Goal: Task Accomplishment & Management: Manage account settings

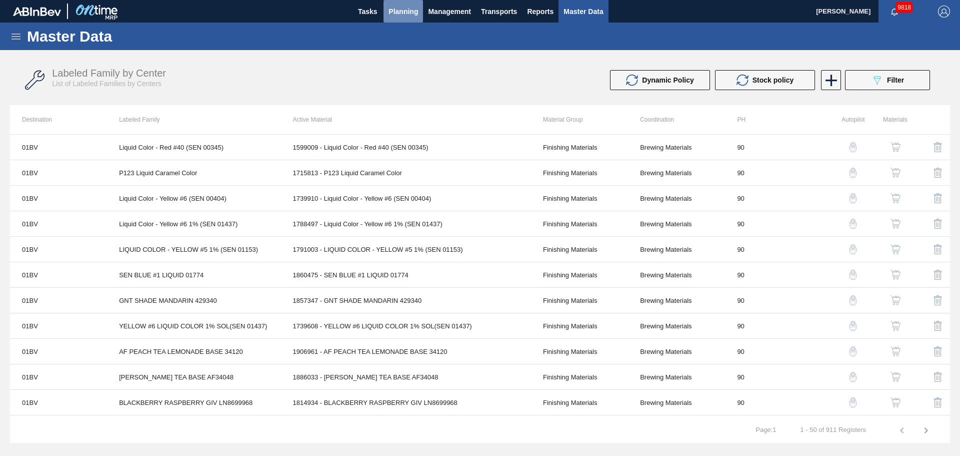
click at [405, 13] on span "Planning" at bounding box center [404, 12] width 30 height 12
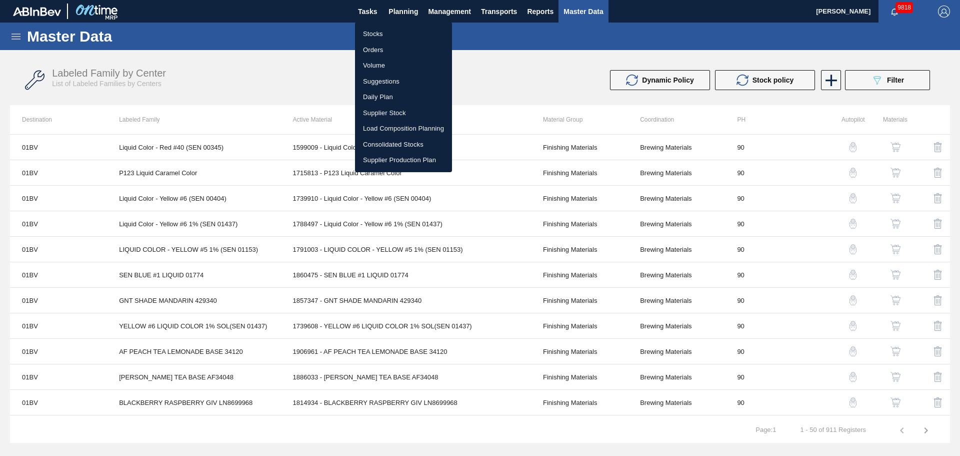
click at [589, 19] on div at bounding box center [480, 228] width 960 height 456
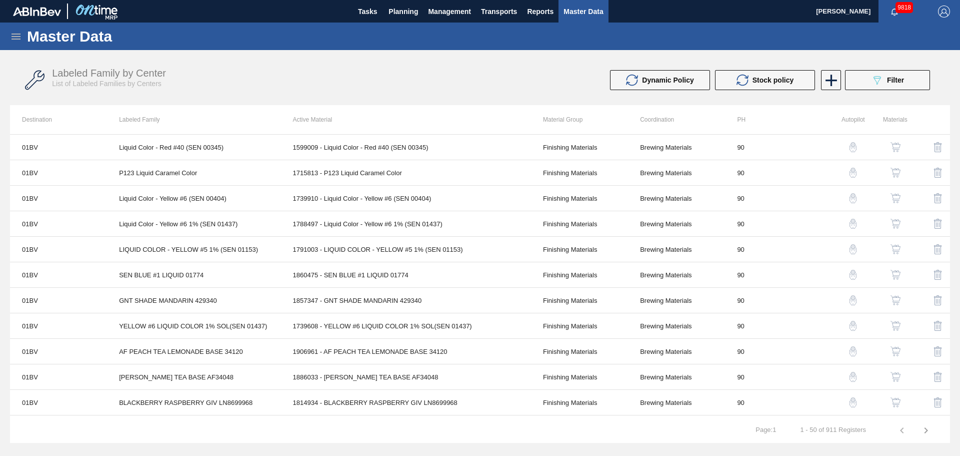
click at [10, 33] on div "Master Data" at bounding box center [480, 37] width 960 height 28
click at [16, 39] on icon at bounding box center [16, 37] width 9 height 6
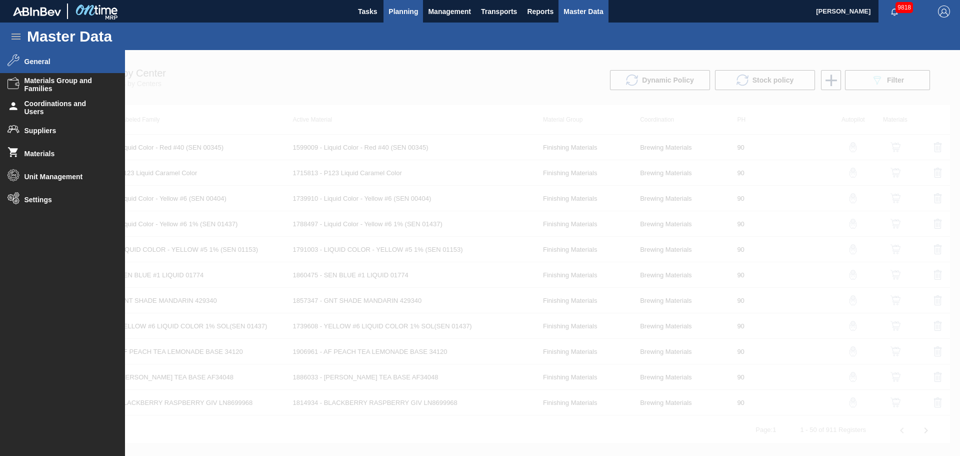
click at [411, 11] on span "Planning" at bounding box center [404, 12] width 30 height 12
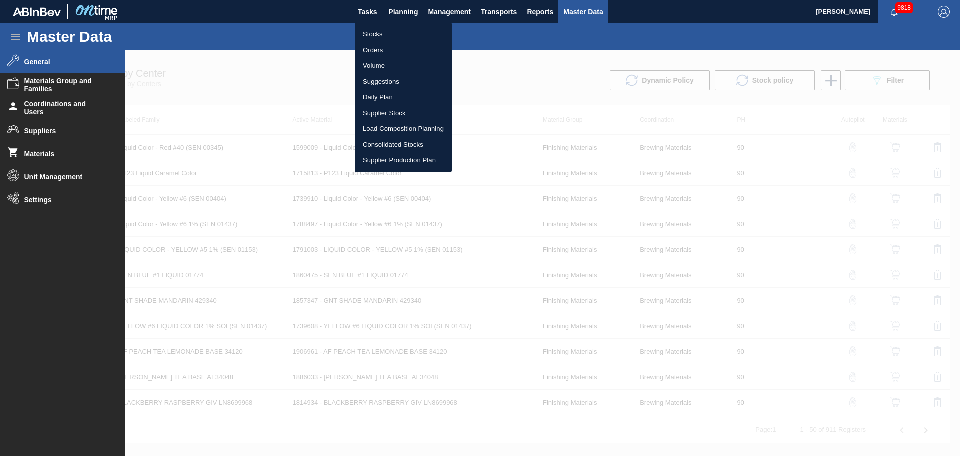
drag, startPoint x: 357, startPoint y: 36, endPoint x: 378, endPoint y: 37, distance: 20.6
click at [357, 36] on li "Stocks" at bounding box center [403, 34] width 97 height 16
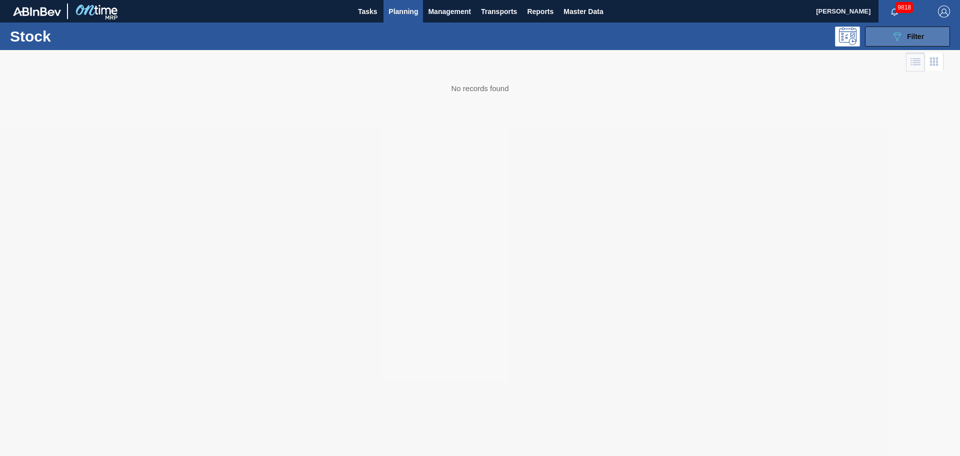
click at [891, 39] on icon "089F7B8B-B2A5-4AFE-B5C0-19BA573D28AC" at bounding box center [897, 37] width 12 height 12
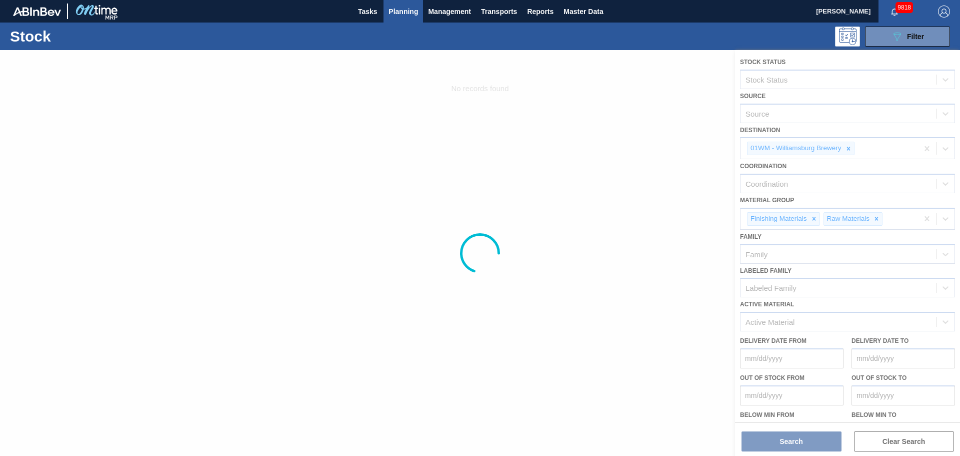
click at [845, 147] on div at bounding box center [480, 253] width 960 height 406
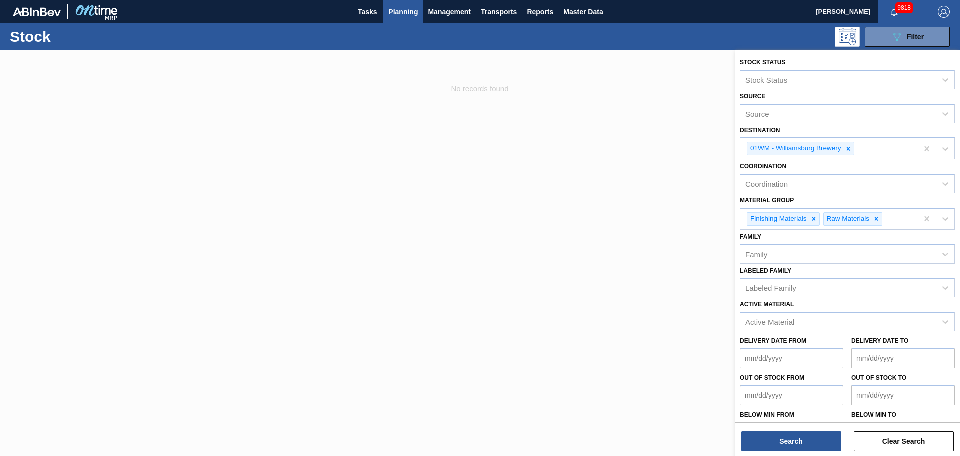
click at [395, 15] on span "Planning" at bounding box center [404, 12] width 30 height 12
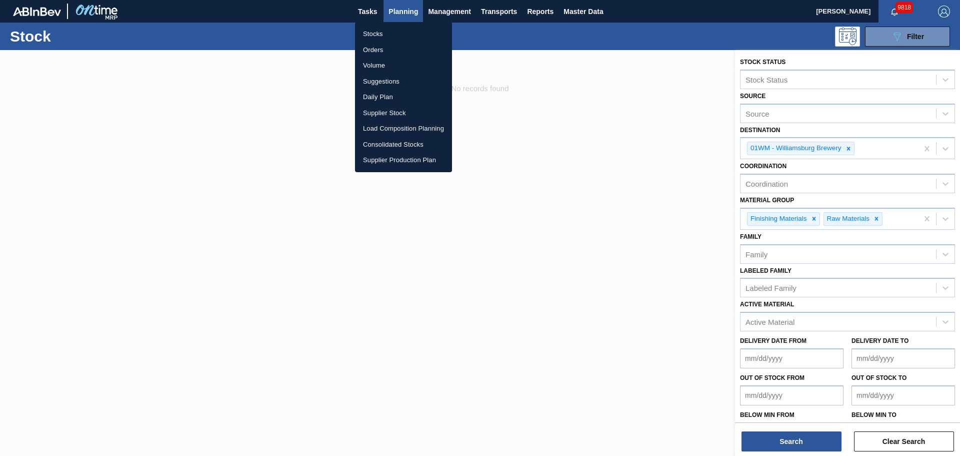
click at [379, 81] on li "Suggestions" at bounding box center [403, 82] width 97 height 16
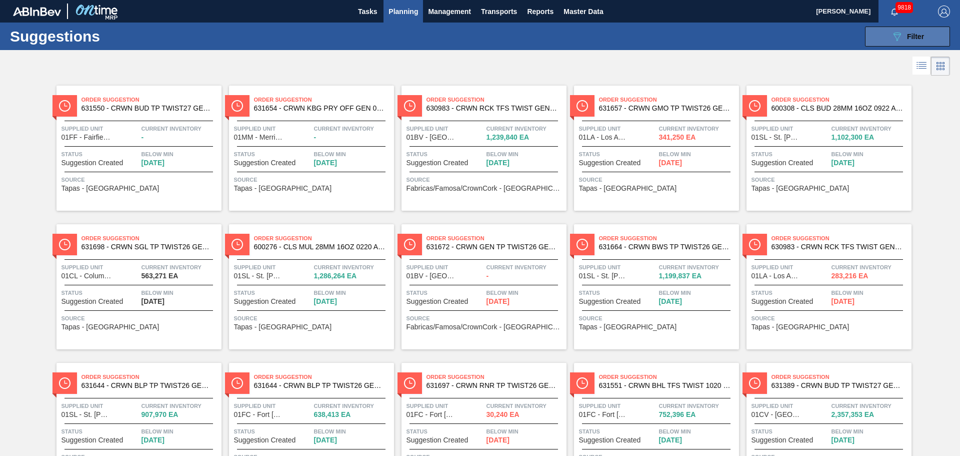
click at [894, 43] on button "089F7B8B-B2A5-4AFE-B5C0-19BA573D28AC Filter" at bounding box center [907, 37] width 85 height 20
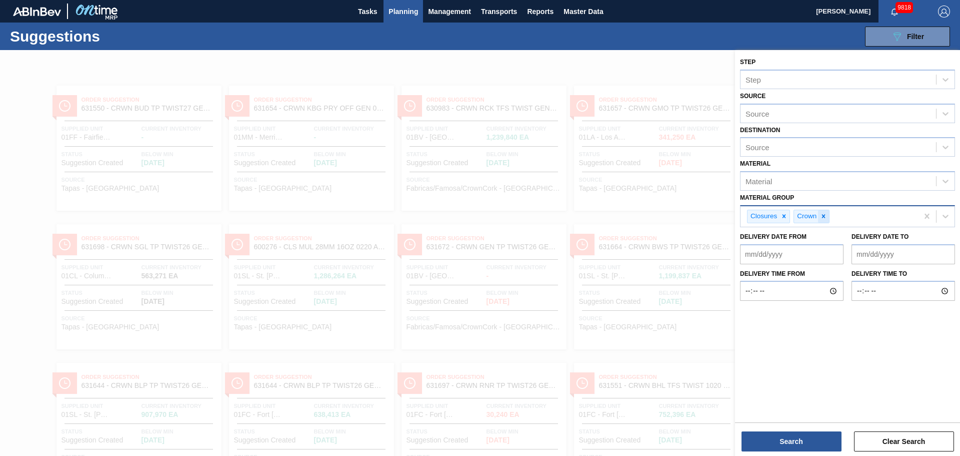
click at [821, 218] on icon at bounding box center [823, 216] width 7 height 7
click at [789, 218] on div at bounding box center [784, 216] width 11 height 13
click at [791, 146] on div "Source" at bounding box center [839, 147] width 196 height 15
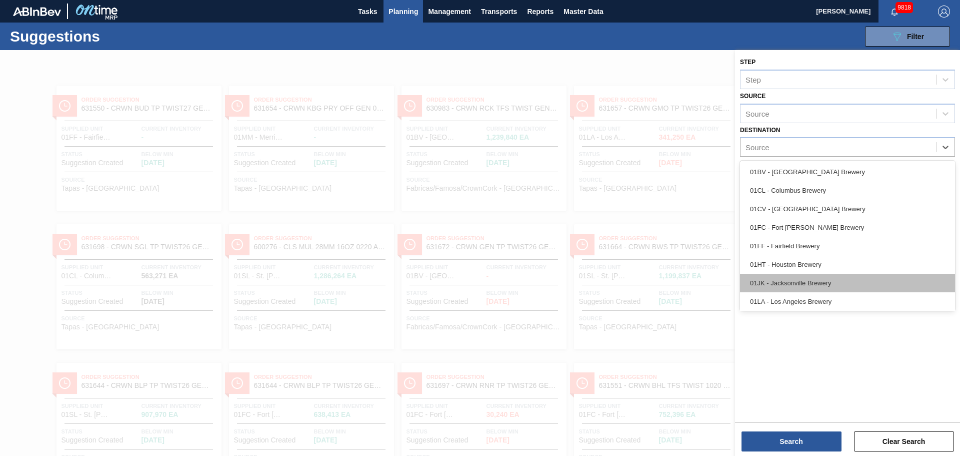
click at [801, 278] on div "01JK - Jacksonville Brewery" at bounding box center [847, 283] width 215 height 19
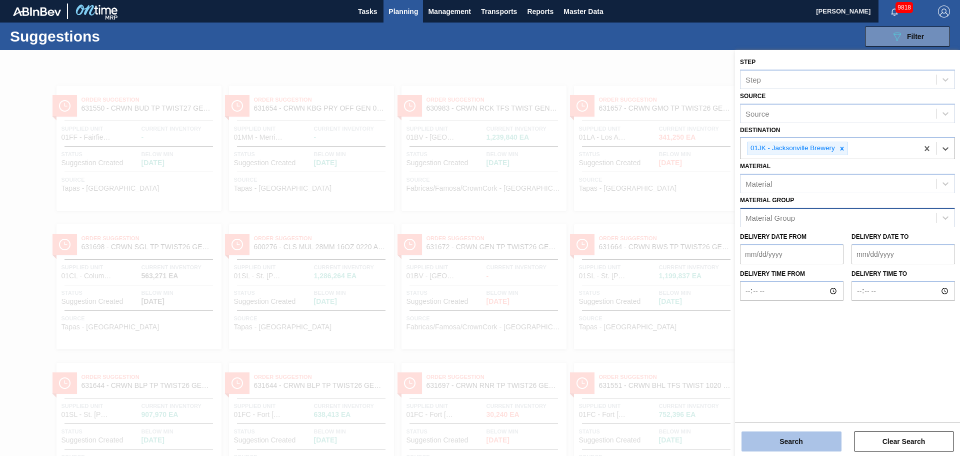
click at [793, 434] on button "Search" at bounding box center [792, 441] width 100 height 20
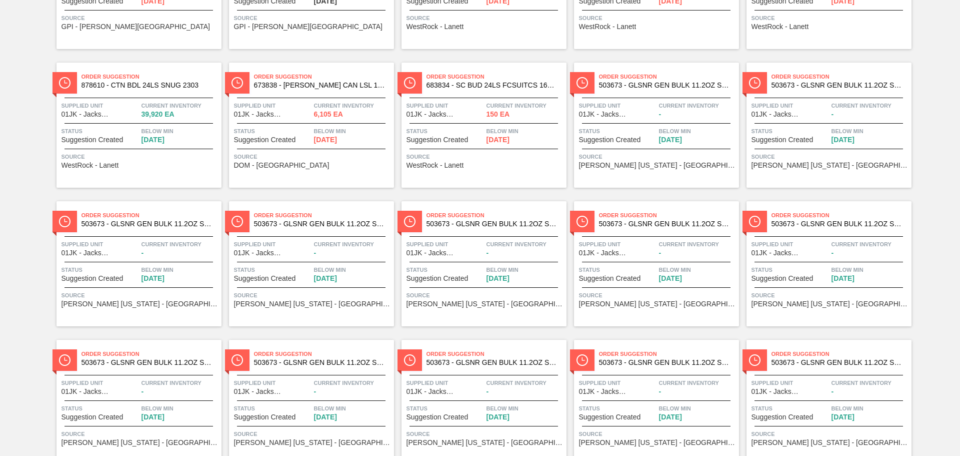
scroll to position [600, 0]
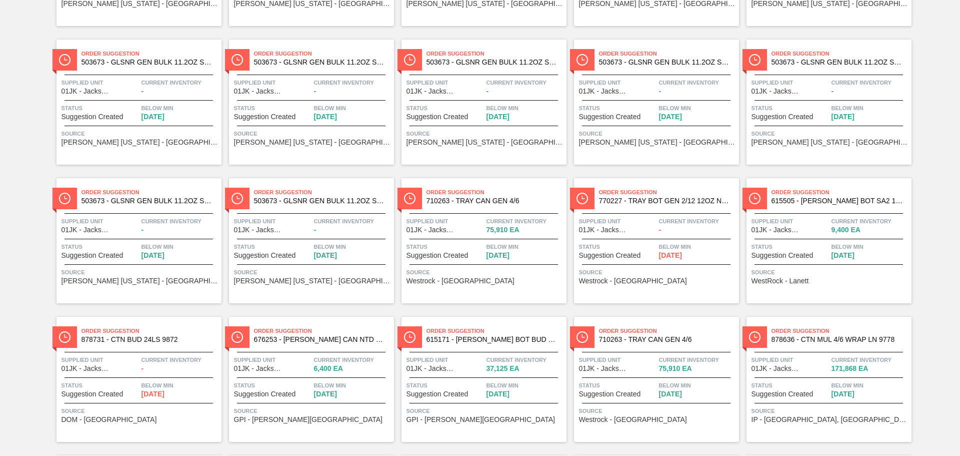
click at [796, 333] on span "Order Suggestion" at bounding box center [842, 331] width 140 height 10
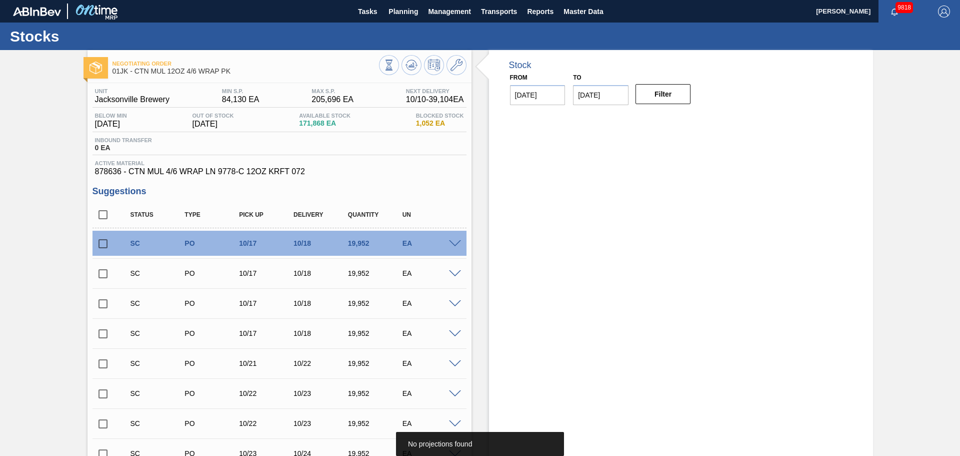
click at [468, 445] on span "No projections found" at bounding box center [440, 444] width 64 height 8
click at [418, 69] on button at bounding box center [412, 65] width 20 height 20
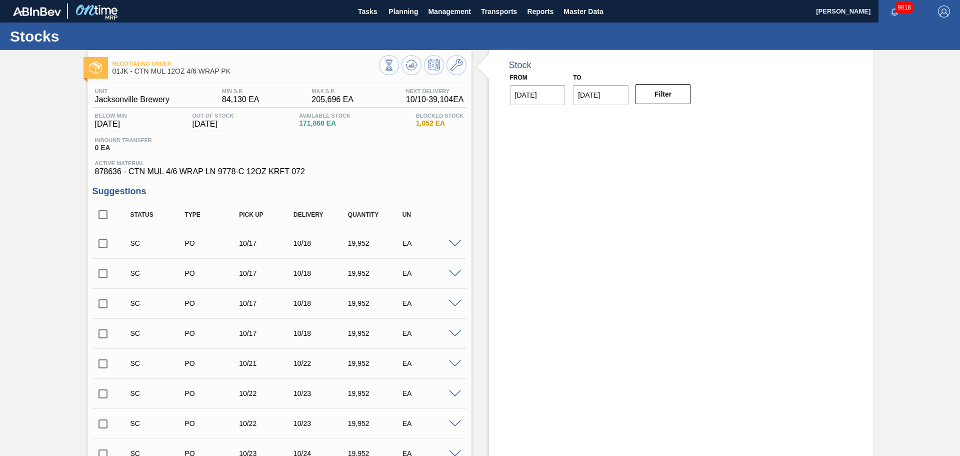
drag, startPoint x: 221, startPoint y: 21, endPoint x: 597, endPoint y: 24, distance: 376.2
click at [597, 24] on div "Stocks" at bounding box center [480, 37] width 960 height 28
drag, startPoint x: 448, startPoint y: 73, endPoint x: 452, endPoint y: 70, distance: 5.4
click at [448, 73] on div at bounding box center [423, 66] width 88 height 23
click at [455, 67] on icon at bounding box center [457, 65] width 12 height 12
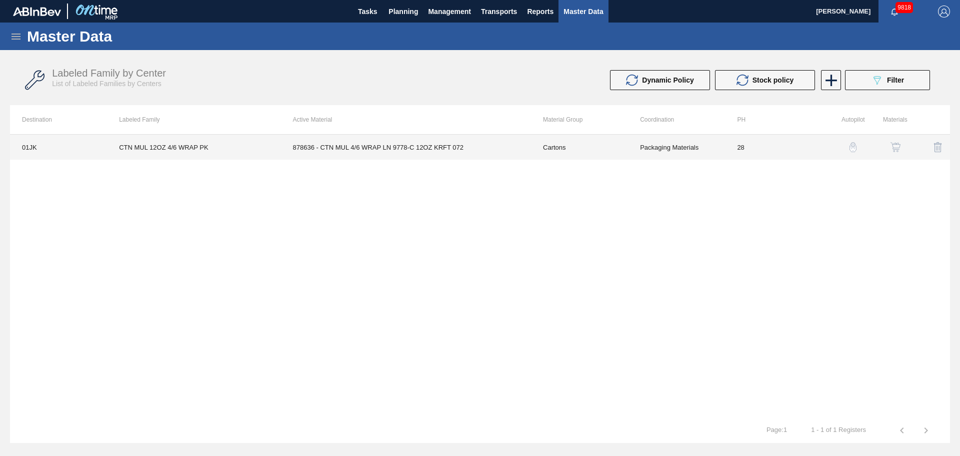
click at [665, 144] on td "Packaging Materials" at bounding box center [676, 147] width 97 height 25
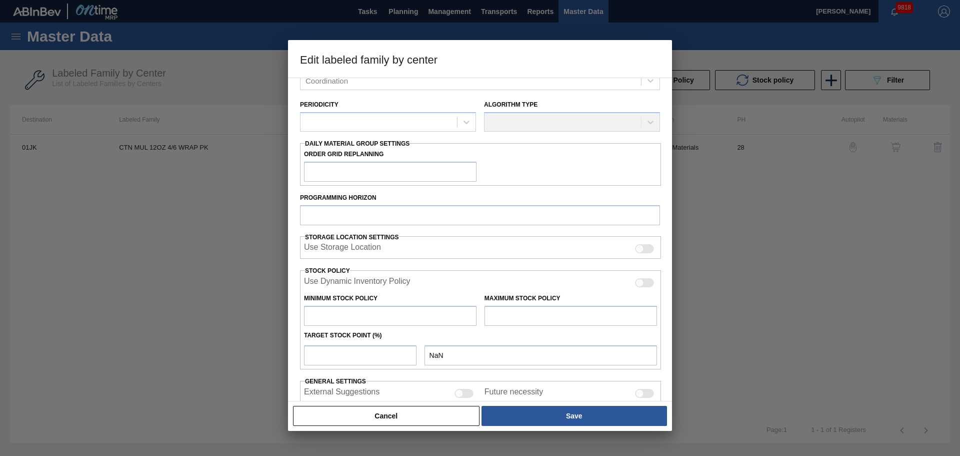
scroll to position [170, 0]
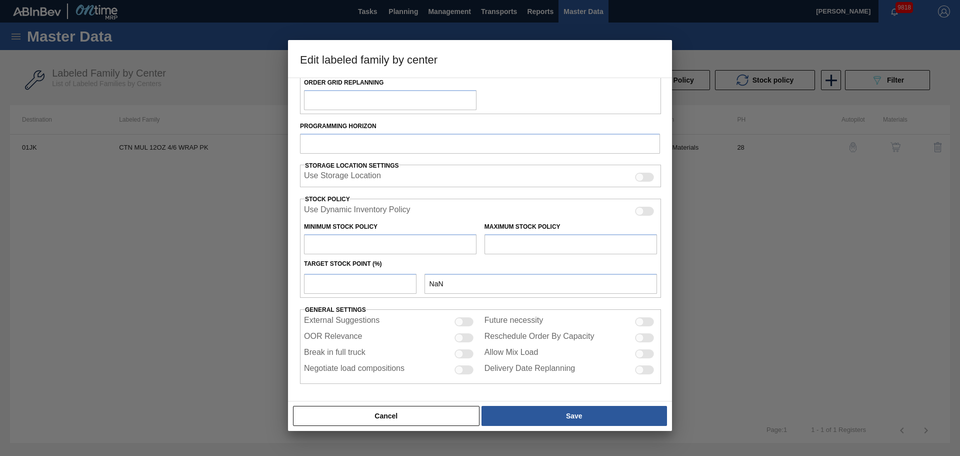
type input "Cartons"
type input "Corrugate Cartons"
type input "CTN MUL 12OZ 4/6 WRAP PK"
type input "01JK - Jacksonville Brewery"
type input "28"
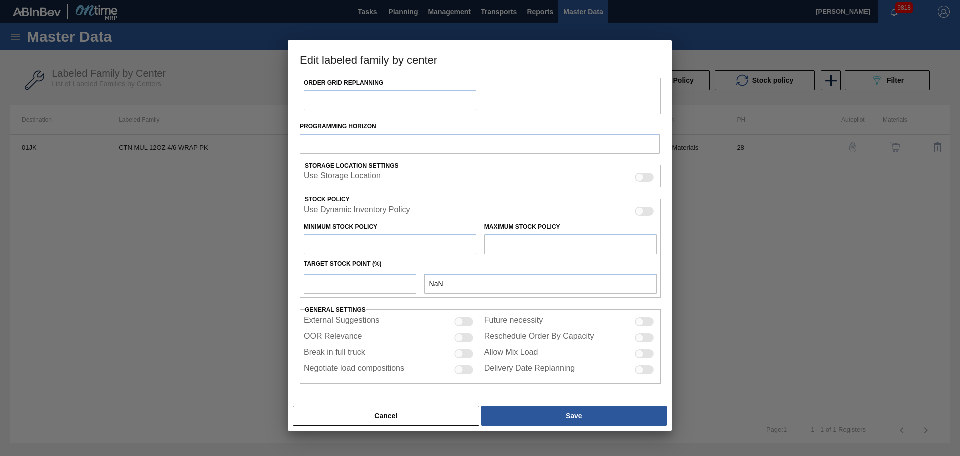
type input "84,130"
type input "205,696"
type input "0"
type input "84,130"
checkbox input "true"
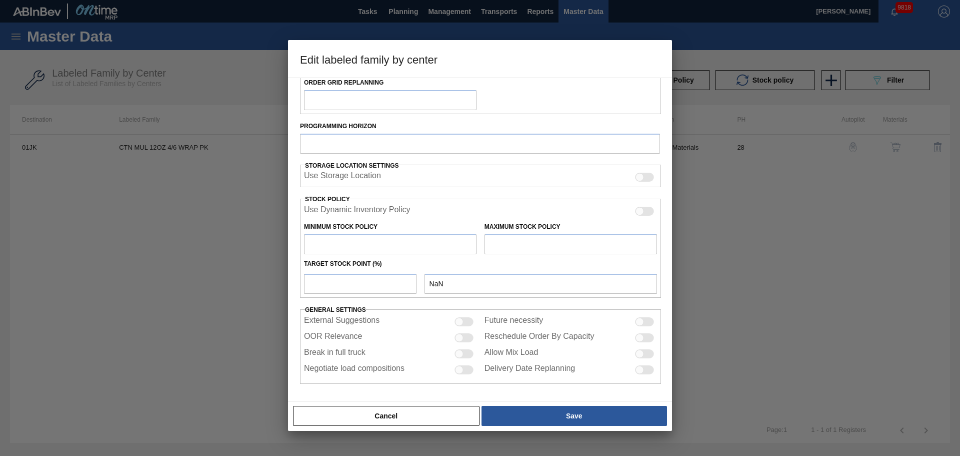
checkbox input "true"
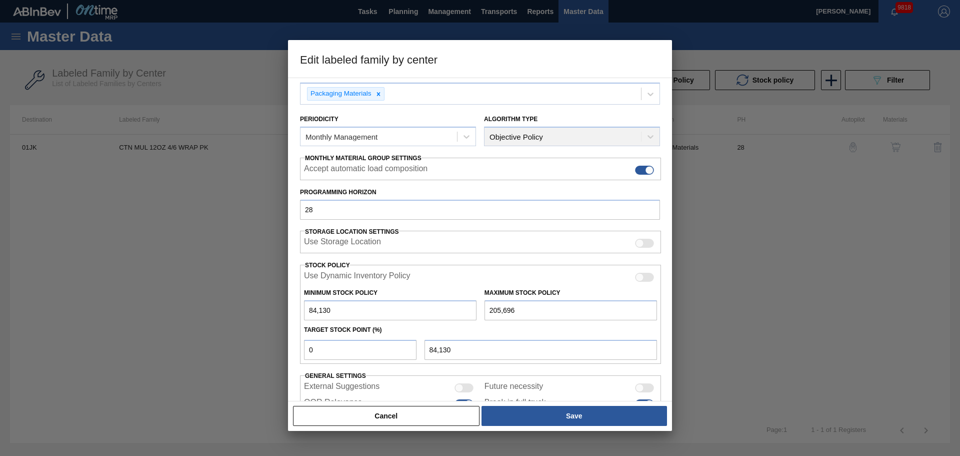
scroll to position [0, 0]
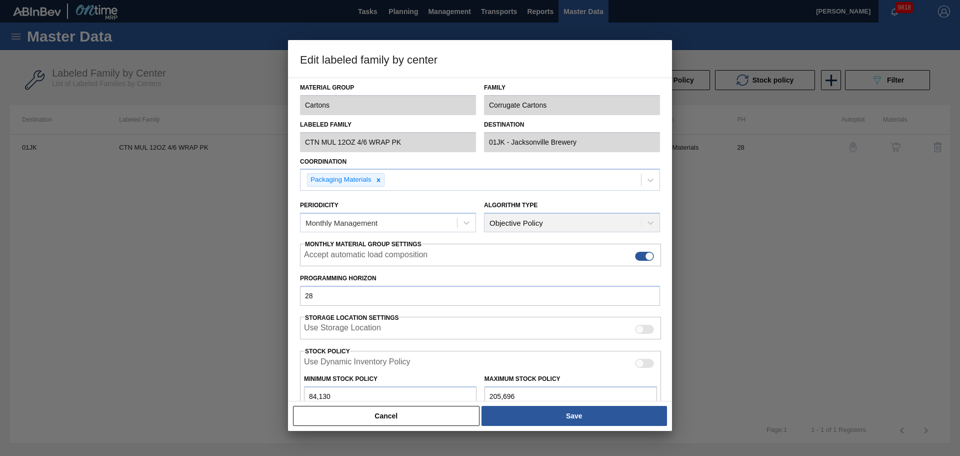
click at [391, 418] on button "Cancel" at bounding box center [386, 416] width 187 height 20
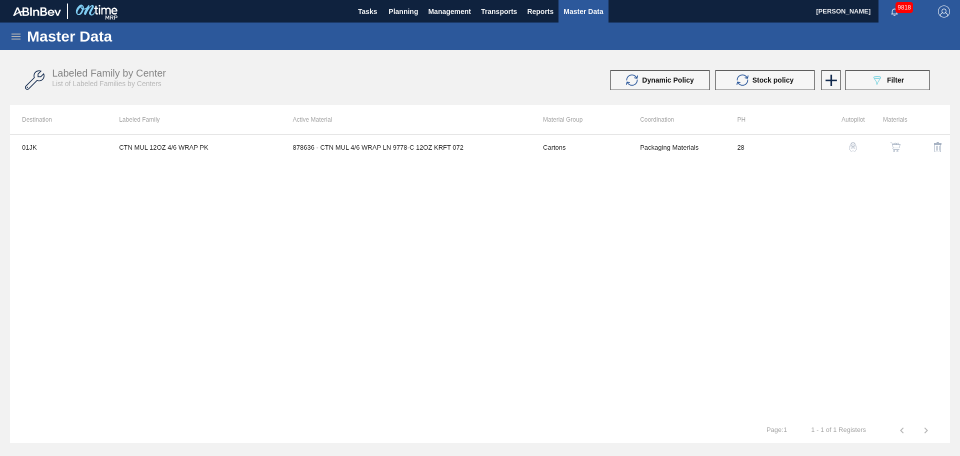
click at [728, 278] on div "01JK CTN MUL 12OZ 4/6 WRAP PK 878636 - CTN MUL 4/6 WRAP LN 9778-C 12OZ KRFT 072…" at bounding box center [480, 276] width 940 height 284
click at [896, 145] on img "button" at bounding box center [896, 147] width 10 height 10
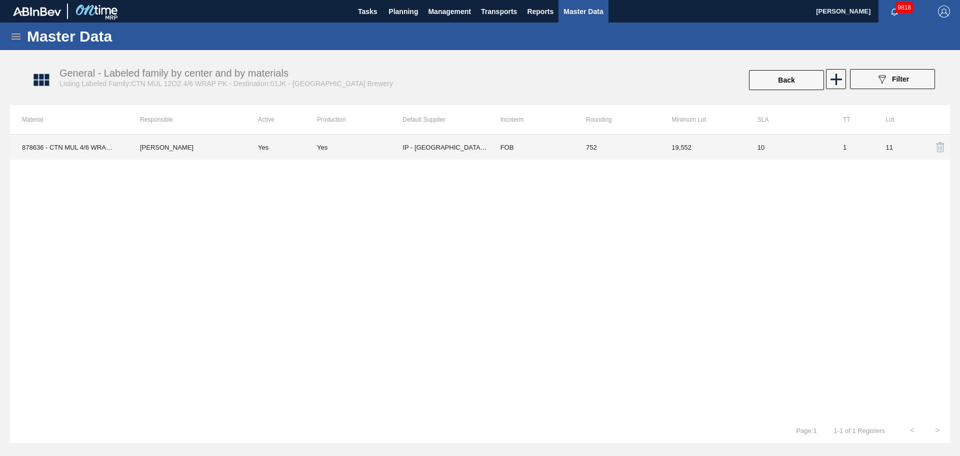
click at [559, 146] on td "FOB" at bounding box center [532, 147] width 86 height 25
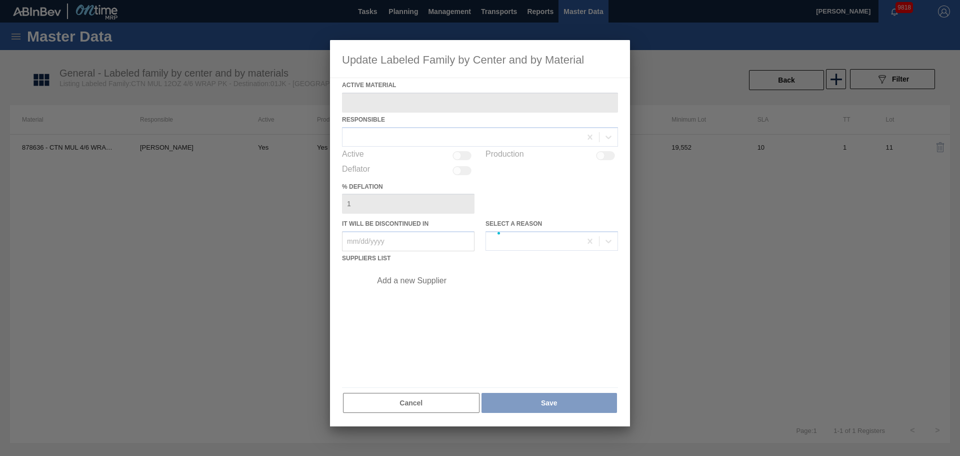
type Material "878636 - CTN MUL 4/6 WRAP LN 9778-C 12OZ KRFT 072"
checkbox input "true"
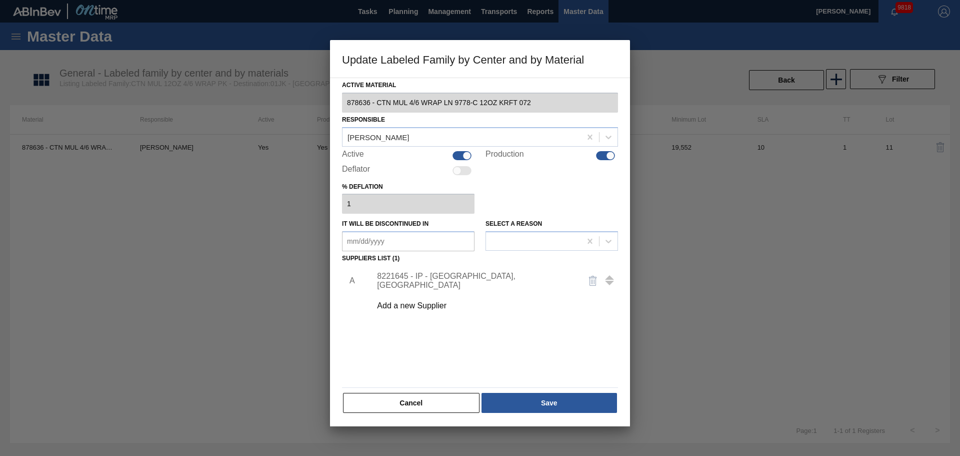
click at [415, 278] on div "8221645 - IP - [GEOGRAPHIC_DATA], [GEOGRAPHIC_DATA]" at bounding box center [475, 281] width 196 height 18
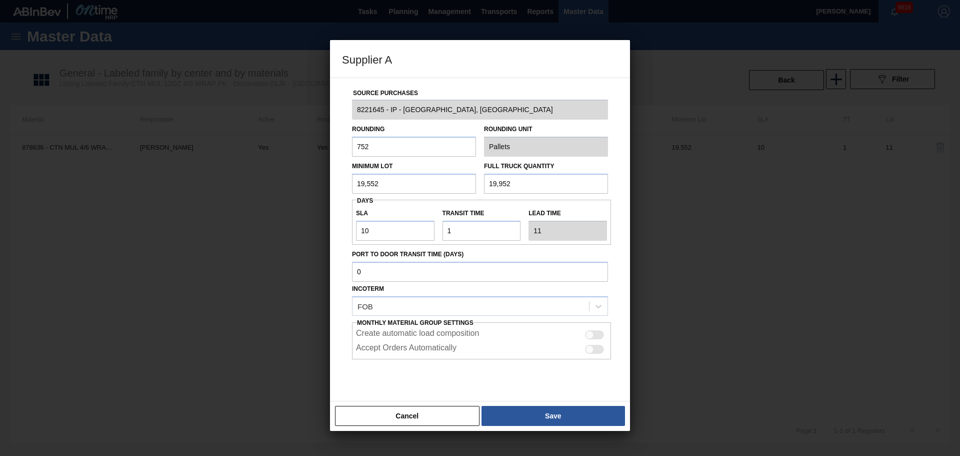
click at [470, 148] on div "Rounding 752 Rounding Unit Pallets" at bounding box center [480, 138] width 264 height 37
click at [460, 148] on div "Rounding 752 Rounding Unit Pallets" at bounding box center [480, 138] width 264 height 37
click at [458, 148] on div "Rounding 752 Rounding Unit Pallets" at bounding box center [480, 138] width 264 height 37
click at [406, 414] on button "Cancel" at bounding box center [407, 416] width 145 height 20
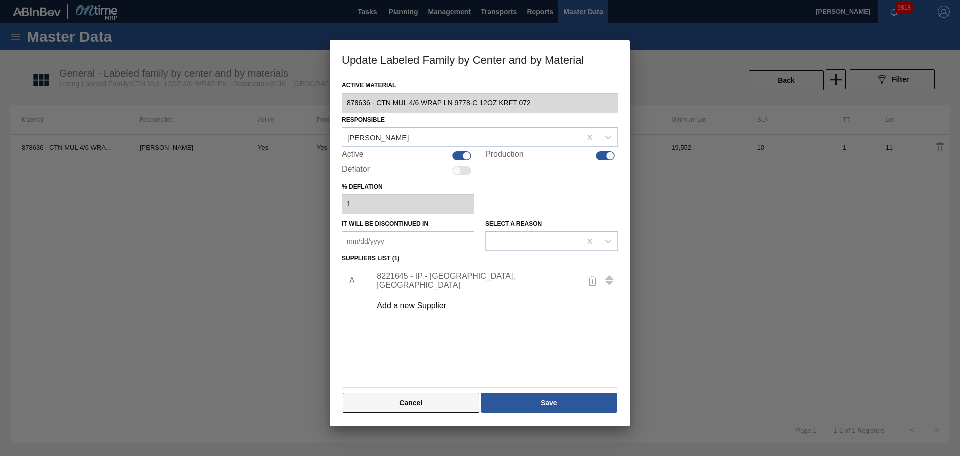
click at [408, 407] on button "Cancel" at bounding box center [411, 403] width 137 height 20
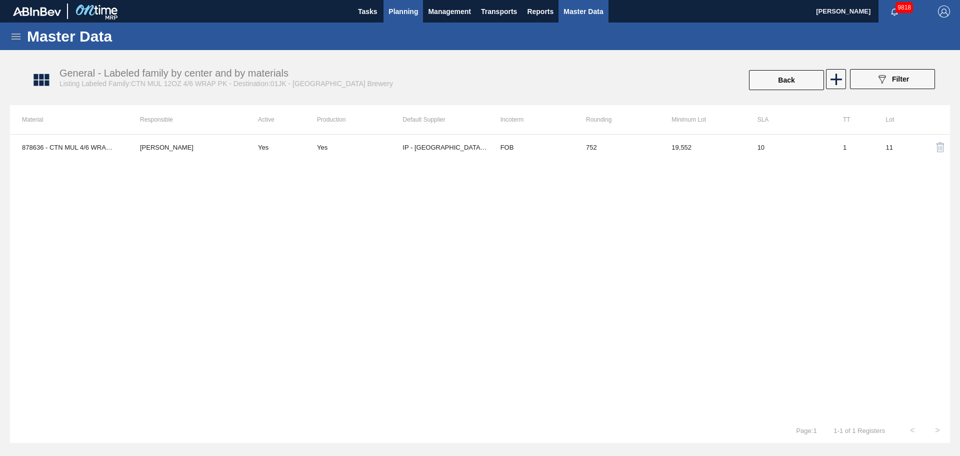
click at [400, 15] on span "Planning" at bounding box center [404, 12] width 30 height 12
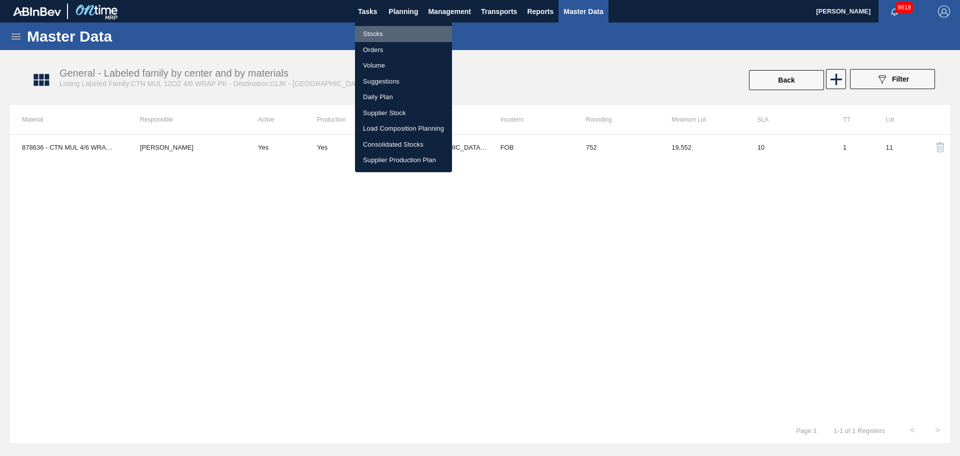
click at [376, 33] on li "Stocks" at bounding box center [403, 34] width 97 height 16
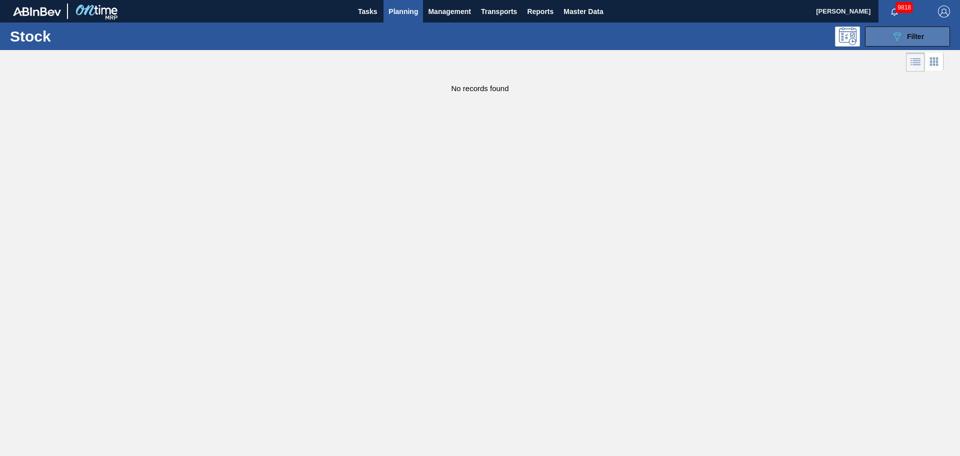
click at [880, 41] on button "089F7B8B-B2A5-4AFE-B5C0-19BA573D28AC Filter" at bounding box center [907, 37] width 85 height 20
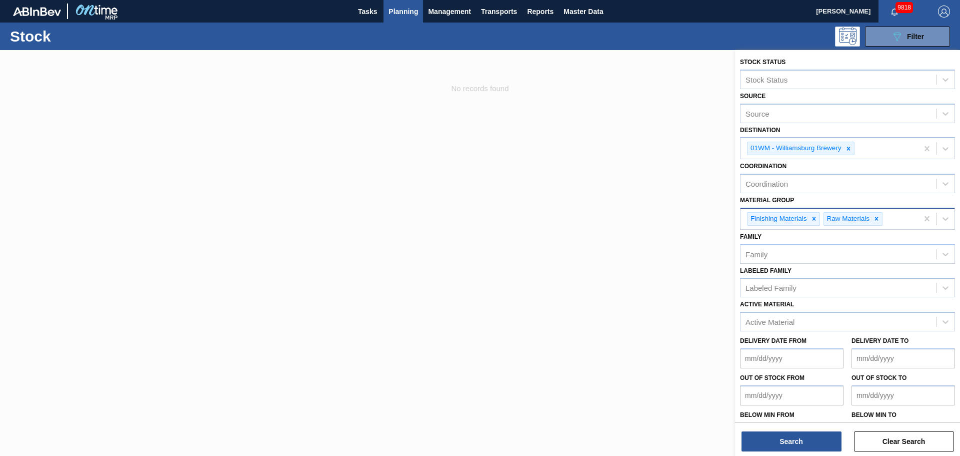
drag, startPoint x: 814, startPoint y: 219, endPoint x: 840, endPoint y: 218, distance: 26.0
click at [813, 219] on icon at bounding box center [814, 219] width 4 height 4
drag, startPoint x: 803, startPoint y: 219, endPoint x: 847, endPoint y: 164, distance: 70.5
click at [803, 219] on icon at bounding box center [800, 218] width 7 height 7
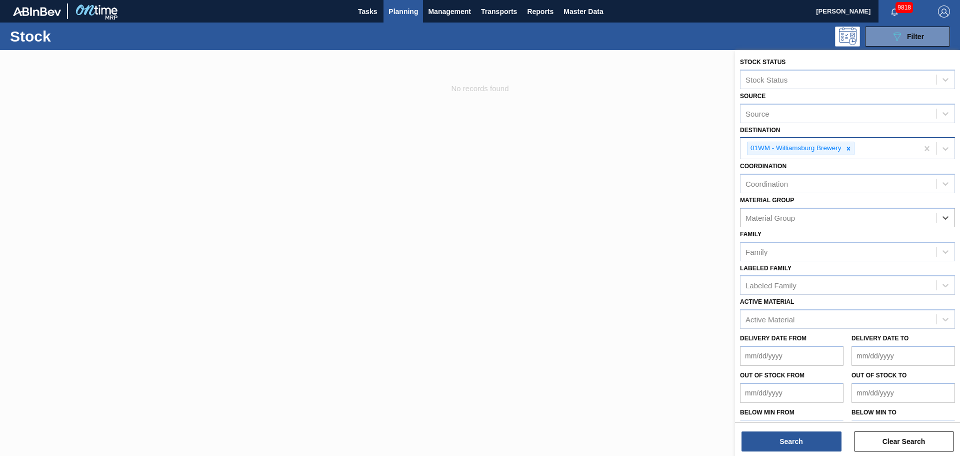
click at [852, 156] on div "01WM - Williamsburg Brewery" at bounding box center [830, 148] width 178 height 21
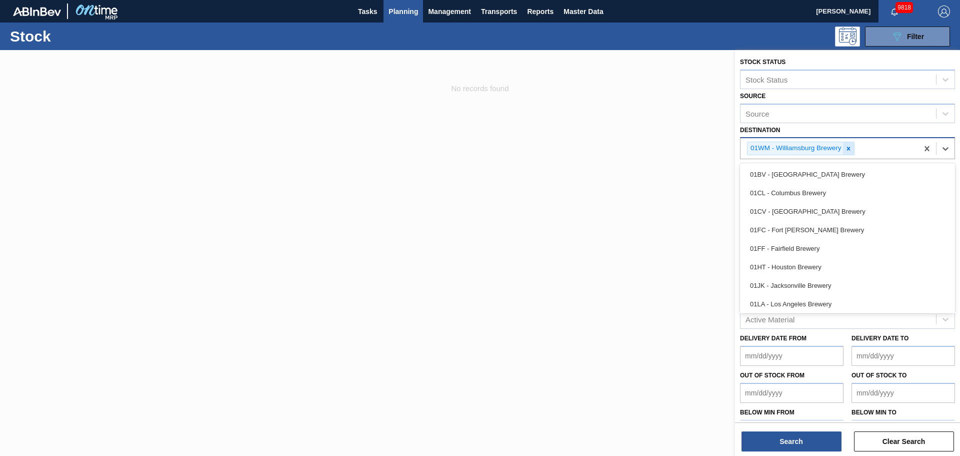
click at [849, 150] on icon at bounding box center [849, 149] width 4 height 4
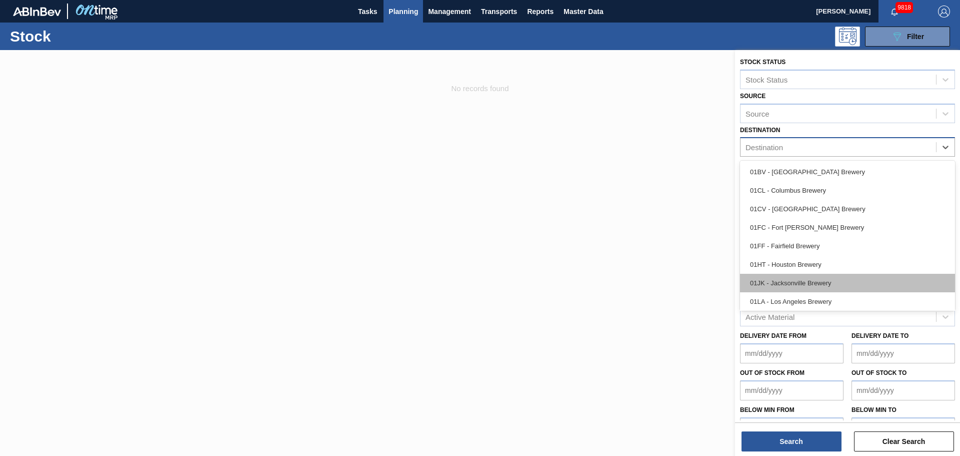
click at [804, 277] on div "01JK - Jacksonville Brewery" at bounding box center [847, 283] width 215 height 19
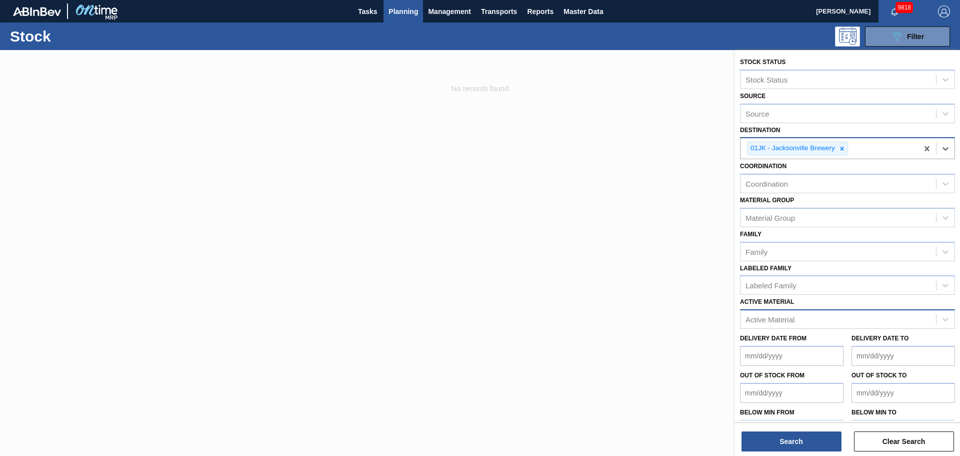
click at [781, 322] on div "Active Material" at bounding box center [770, 319] width 49 height 9
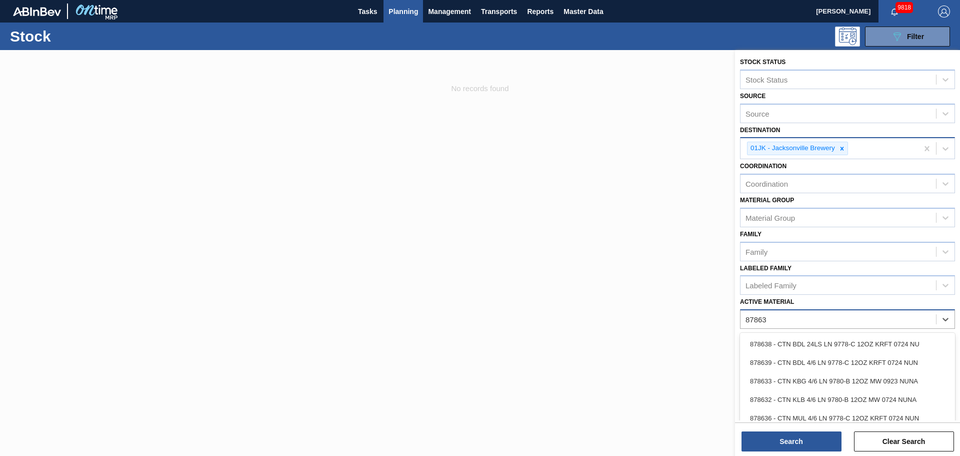
type Material "878636"
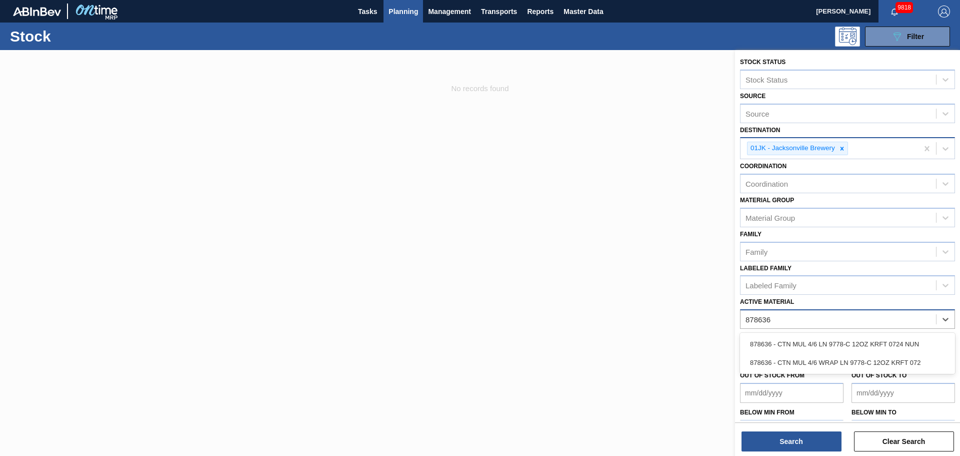
click at [814, 338] on div "878636 - CTN MUL 4/6 LN 9778-C 12OZ KRFT 0724 NUN" at bounding box center [847, 344] width 215 height 19
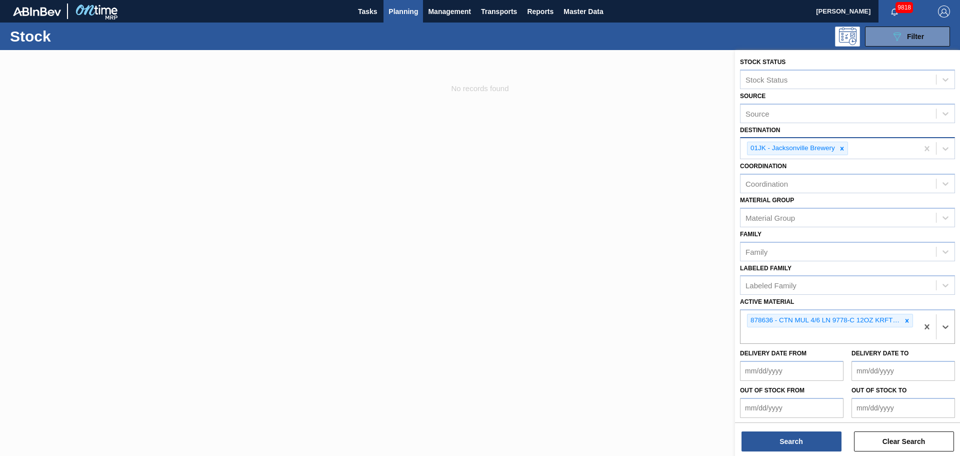
click at [812, 430] on div "Search Clear Search" at bounding box center [847, 436] width 225 height 28
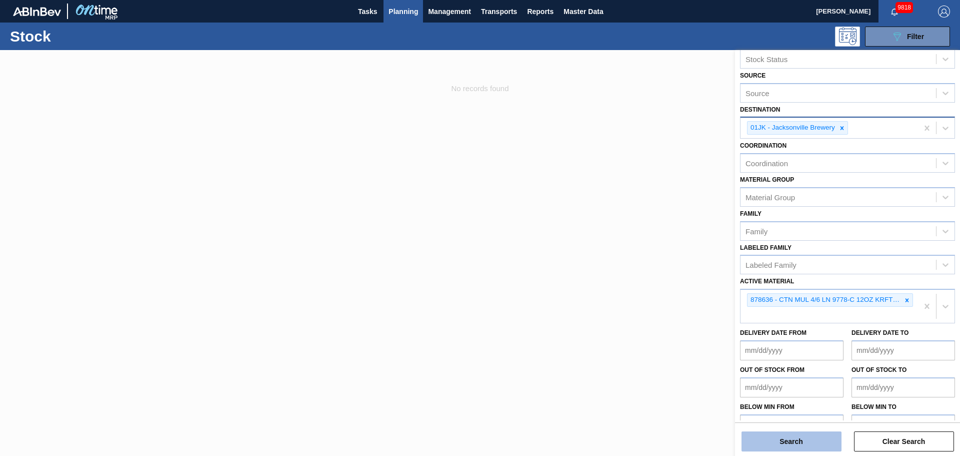
click at [811, 433] on button "Search" at bounding box center [792, 441] width 100 height 20
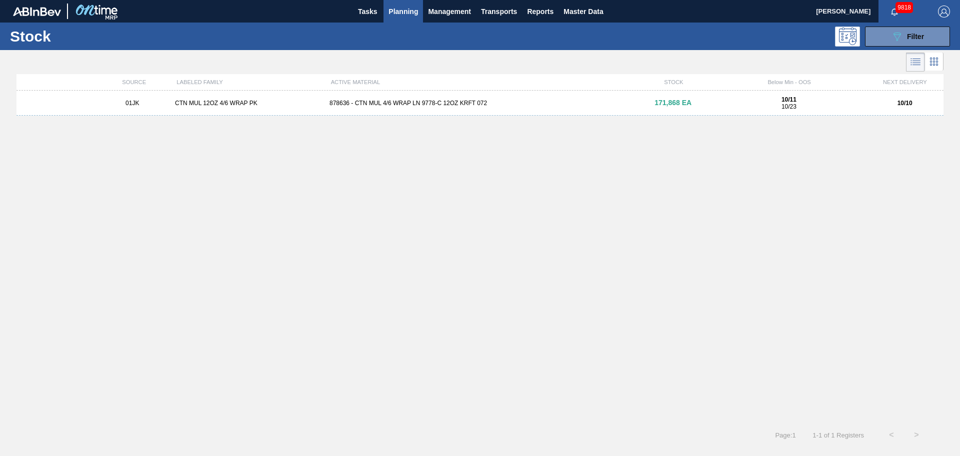
click at [396, 118] on div "01JK CTN MUL 12OZ 4/6 WRAP PK 878636 - CTN MUL 4/6 WRAP LN 9778-C 12OZ KRFT 072…" at bounding box center [480, 254] width 927 height 326
click at [392, 109] on div "01JK CTN MUL 12OZ 4/6 WRAP PK 878636 - CTN MUL 4/6 WRAP LN 9778-C 12OZ KRFT 072…" at bounding box center [480, 103] width 927 height 25
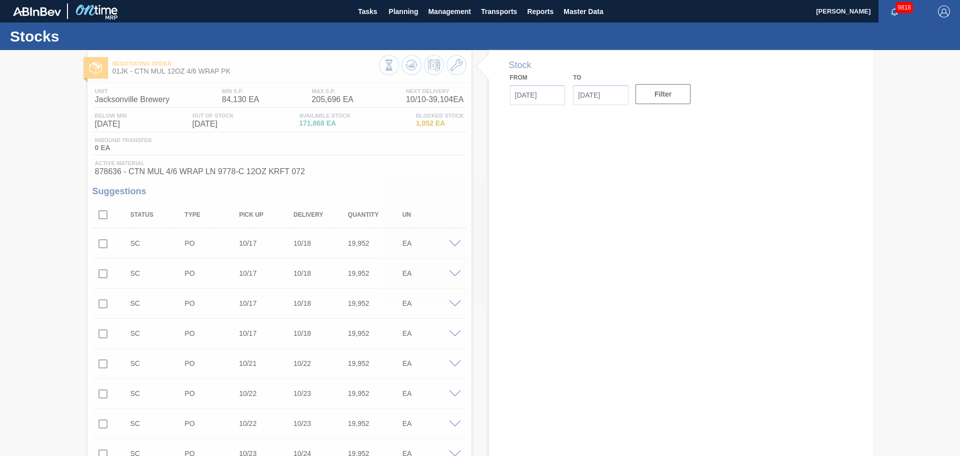
type input "[DATE]"
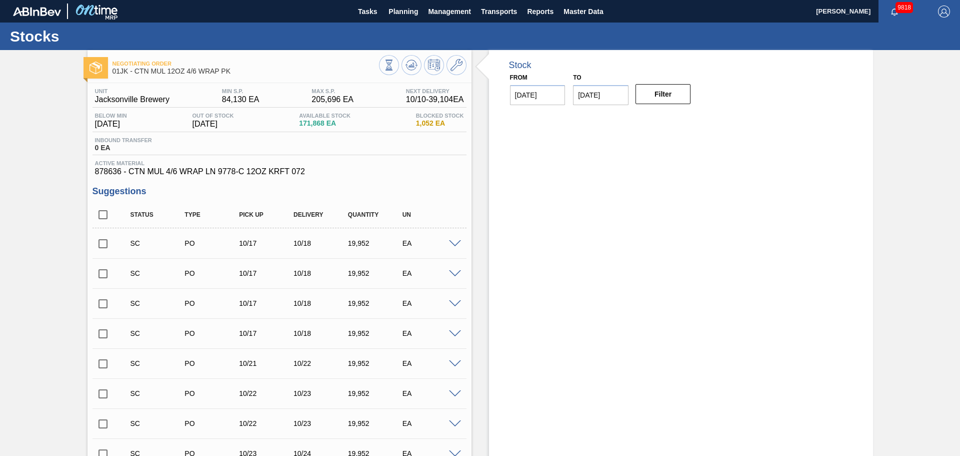
click at [458, 242] on span at bounding box center [455, 244] width 12 height 8
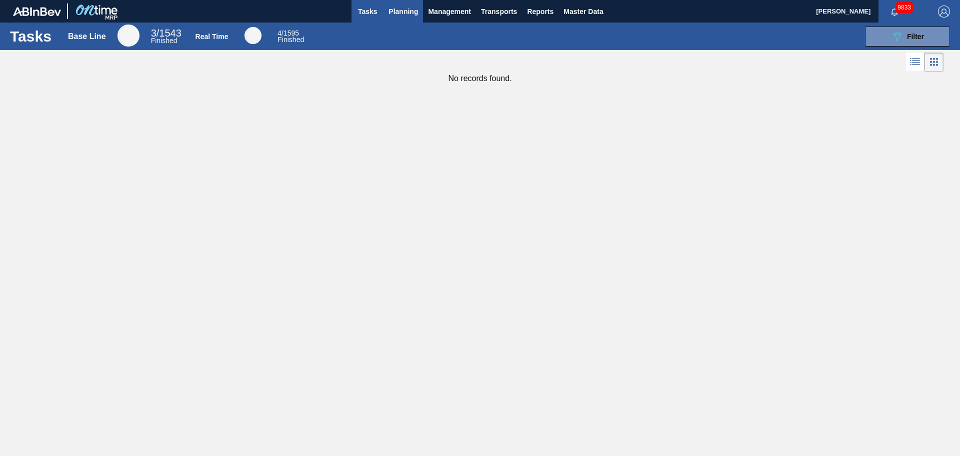
click at [408, 14] on span "Planning" at bounding box center [404, 12] width 30 height 12
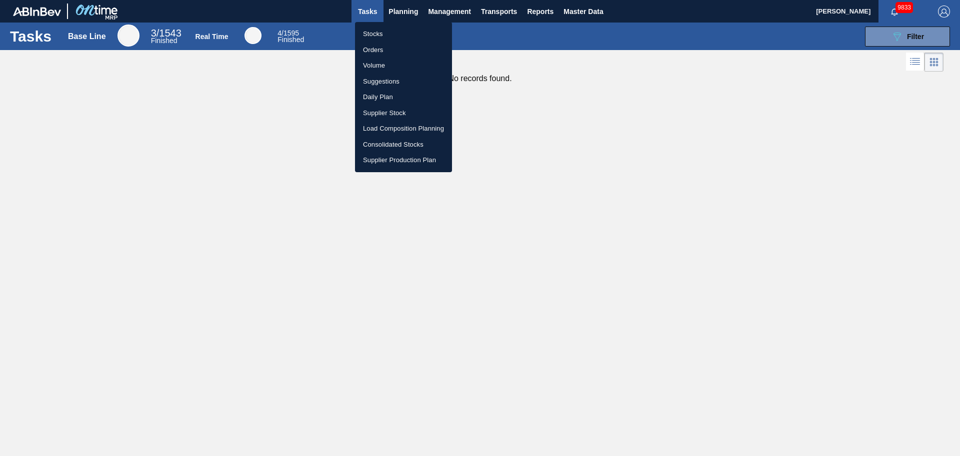
click at [379, 37] on li "Stocks" at bounding box center [403, 34] width 97 height 16
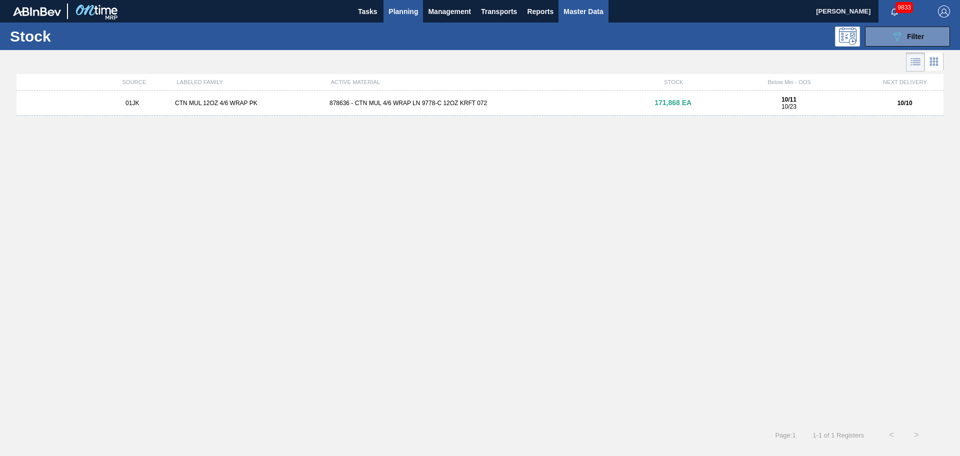
click at [582, 11] on span "Master Data" at bounding box center [584, 12] width 40 height 12
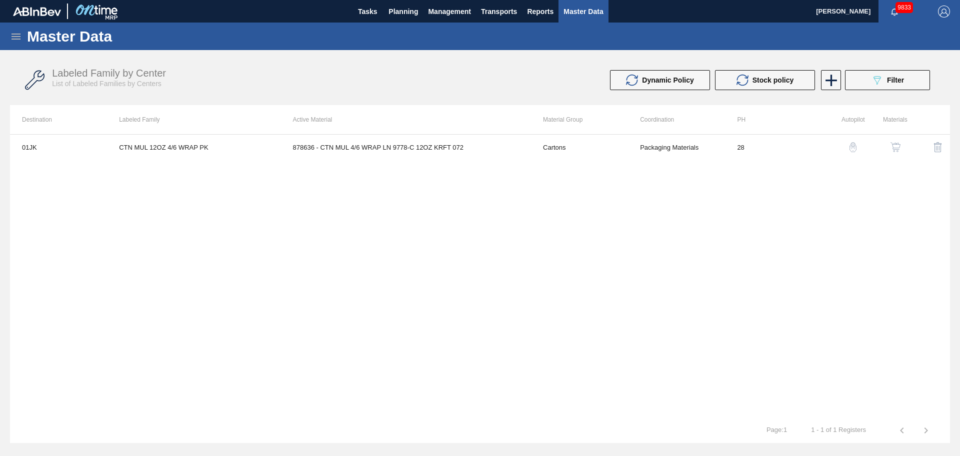
click at [895, 151] on img "button" at bounding box center [896, 147] width 10 height 10
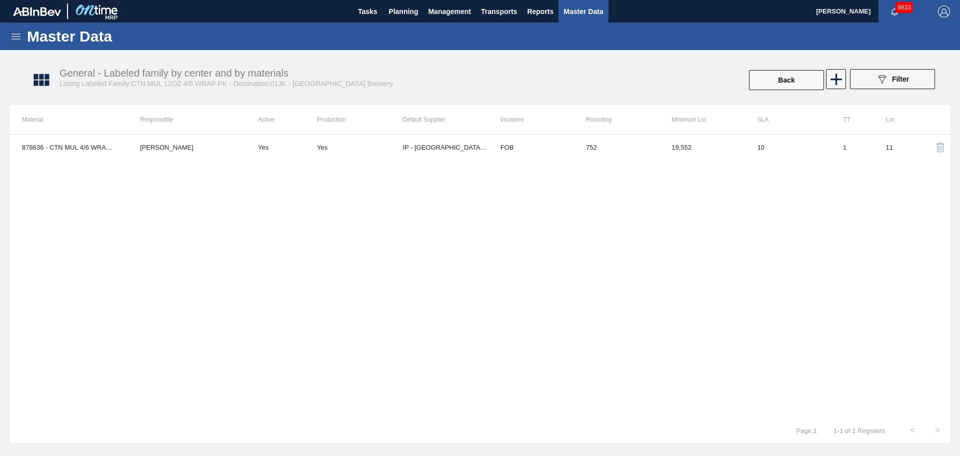
click at [423, 157] on td "IP - [GEOGRAPHIC_DATA], [GEOGRAPHIC_DATA]" at bounding box center [446, 147] width 86 height 25
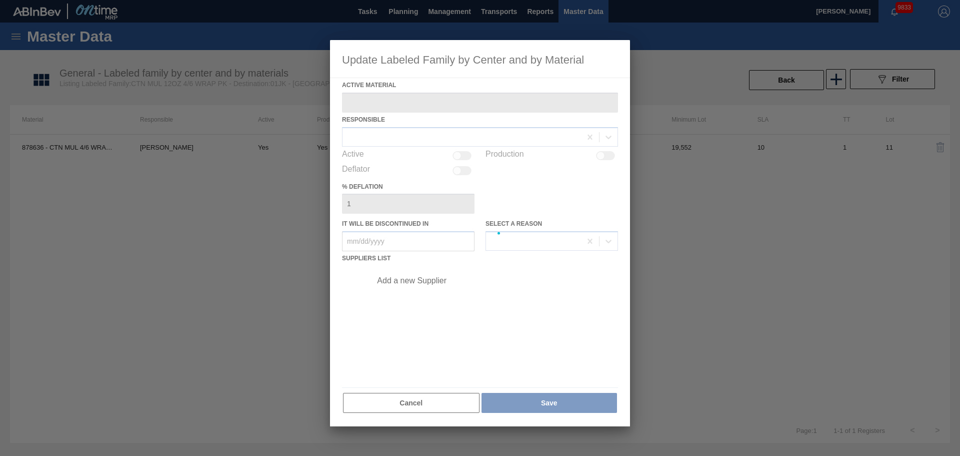
type Material "878636 - CTN MUL 4/6 WRAP LN 9778-C 12OZ KRFT 072"
checkbox input "true"
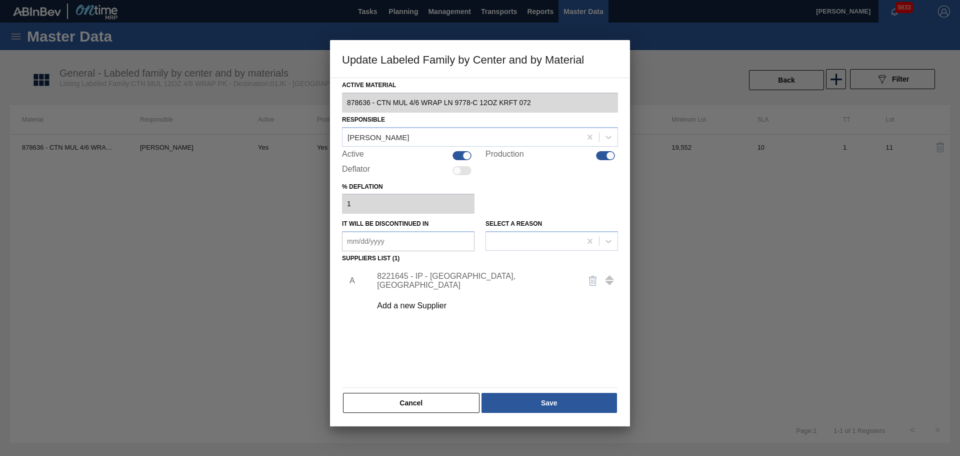
click at [440, 281] on div "8221645 - IP - [GEOGRAPHIC_DATA], [GEOGRAPHIC_DATA]" at bounding box center [475, 281] width 196 height 18
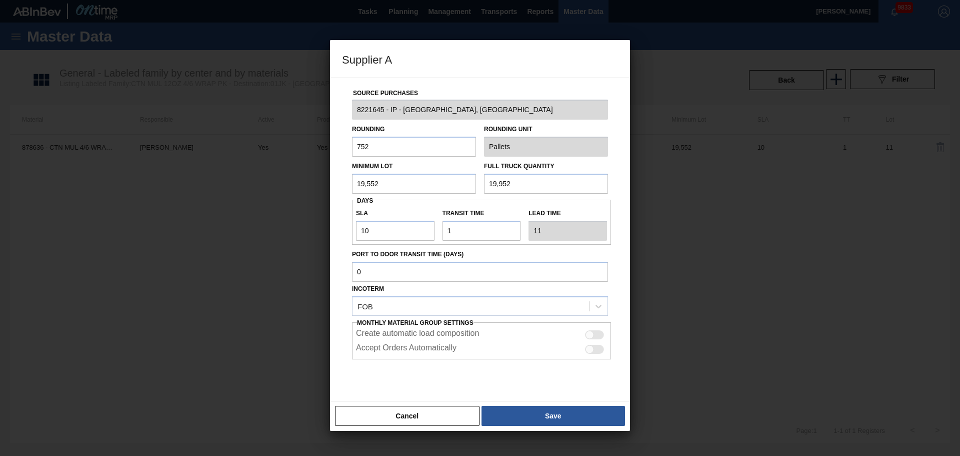
drag, startPoint x: 476, startPoint y: 181, endPoint x: 422, endPoint y: 194, distance: 55.2
click at [435, 185] on div "Minimum Lot 19,552 Full Truck Quantity 19,952" at bounding box center [480, 175] width 264 height 37
click at [516, 182] on input "19,952" at bounding box center [546, 184] width 124 height 20
click at [603, 178] on input "19,952" at bounding box center [546, 184] width 124 height 20
click at [428, 422] on button "Cancel" at bounding box center [407, 416] width 145 height 20
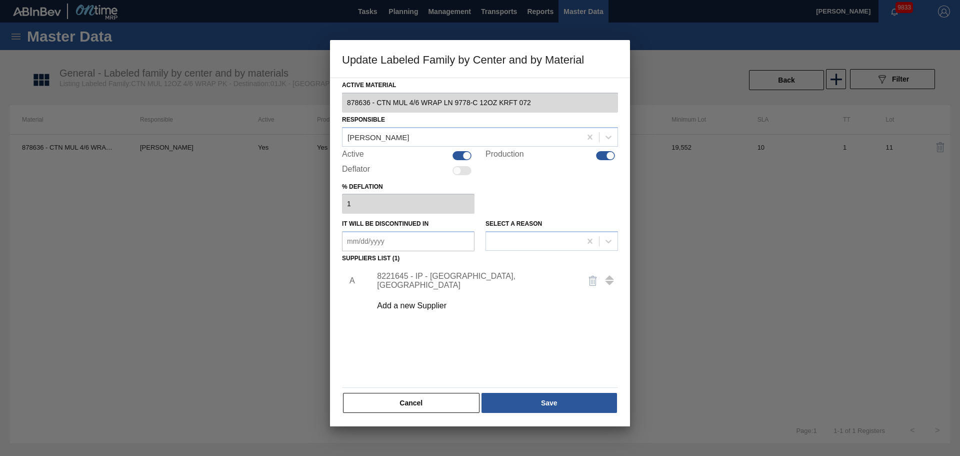
click at [410, 392] on div "Cancel Save" at bounding box center [480, 403] width 276 height 22
click at [400, 407] on button "Cancel" at bounding box center [411, 403] width 137 height 20
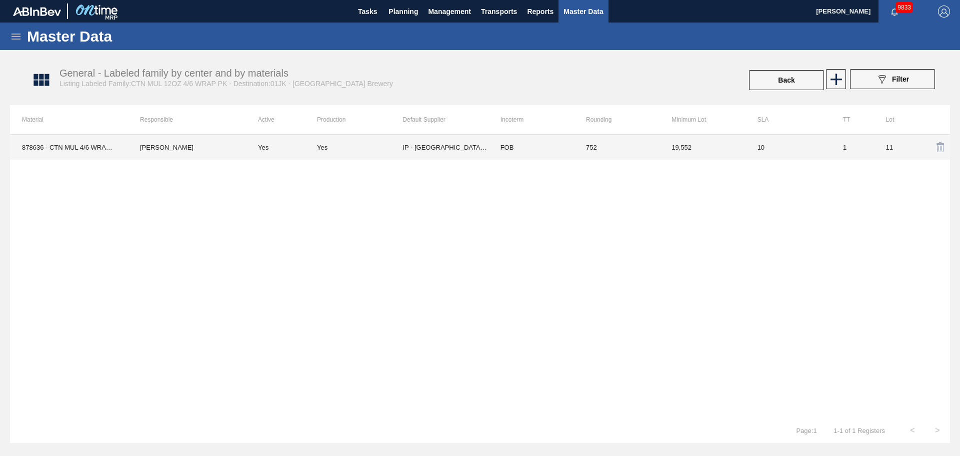
click at [686, 148] on td "19,552" at bounding box center [703, 147] width 86 height 25
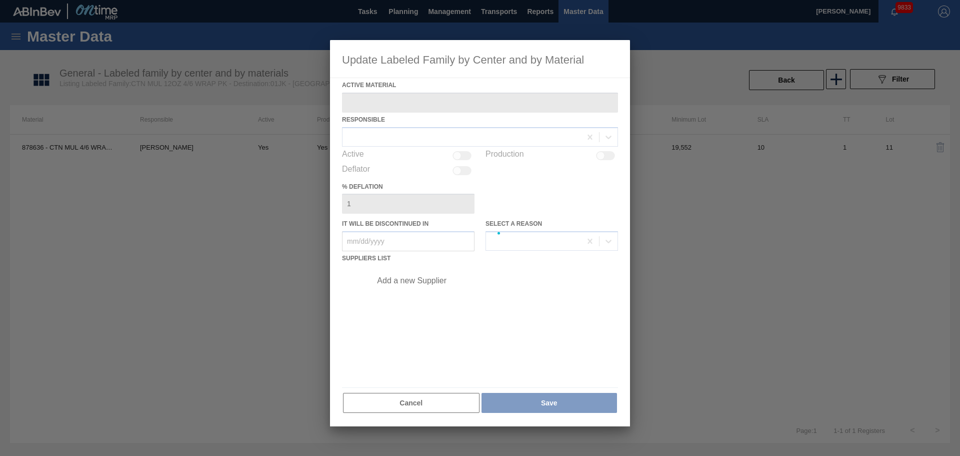
type Material "878636 - CTN MUL 4/6 WRAP LN 9778-C 12OZ KRFT 072"
checkbox input "true"
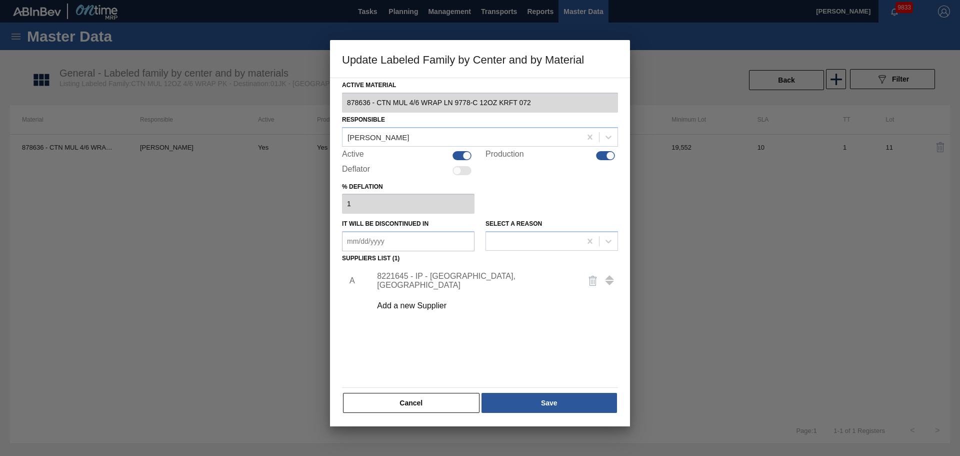
click at [459, 283] on div "8221645 - IP - [GEOGRAPHIC_DATA], [GEOGRAPHIC_DATA]" at bounding box center [475, 281] width 196 height 18
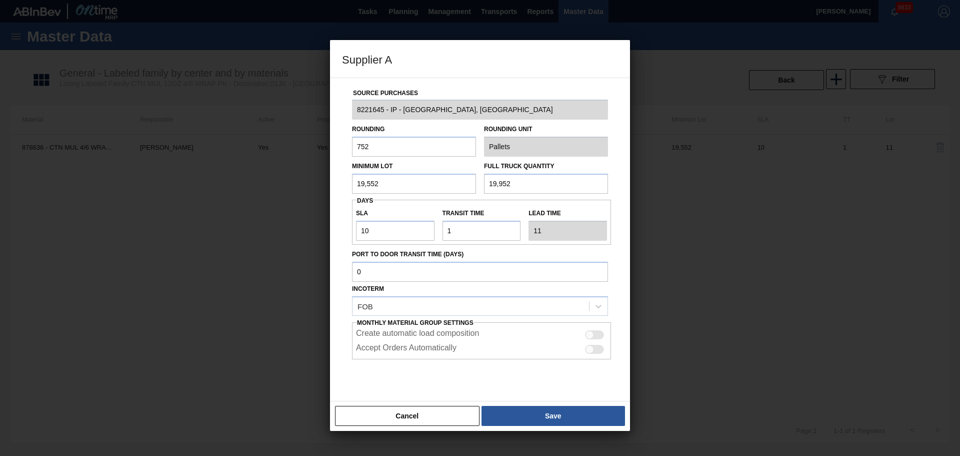
click at [397, 418] on button "Cancel" at bounding box center [407, 416] width 145 height 20
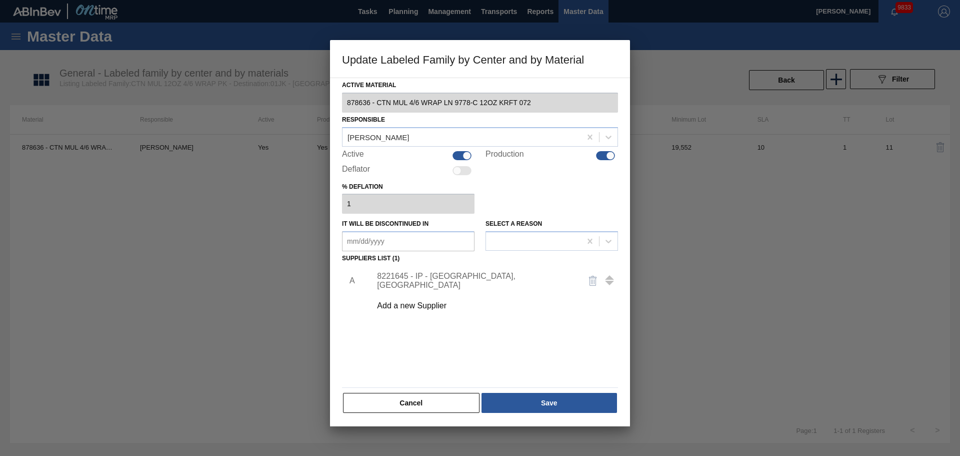
click at [427, 277] on div "8221645 - IP - [GEOGRAPHIC_DATA], [GEOGRAPHIC_DATA]" at bounding box center [475, 281] width 196 height 18
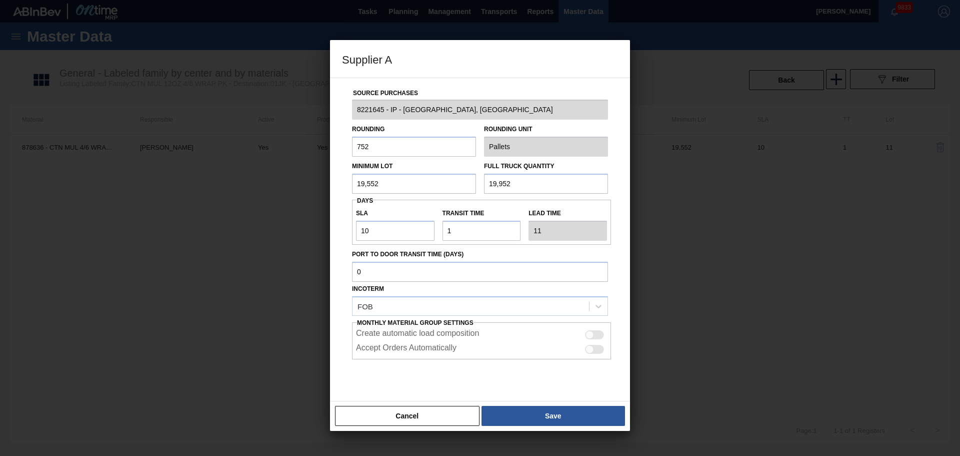
click at [402, 187] on input "19,552" at bounding box center [414, 184] width 124 height 20
drag, startPoint x: 348, startPoint y: 185, endPoint x: 274, endPoint y: 186, distance: 74.0
click at [279, 185] on div "Supplier A Source Purchases 8221645 - IP - [GEOGRAPHIC_DATA], [GEOGRAPHIC_DATA]…" at bounding box center [480, 228] width 960 height 456
click at [407, 182] on input "19,552" at bounding box center [414, 184] width 124 height 20
drag, startPoint x: 364, startPoint y: 190, endPoint x: 271, endPoint y: 191, distance: 93.0
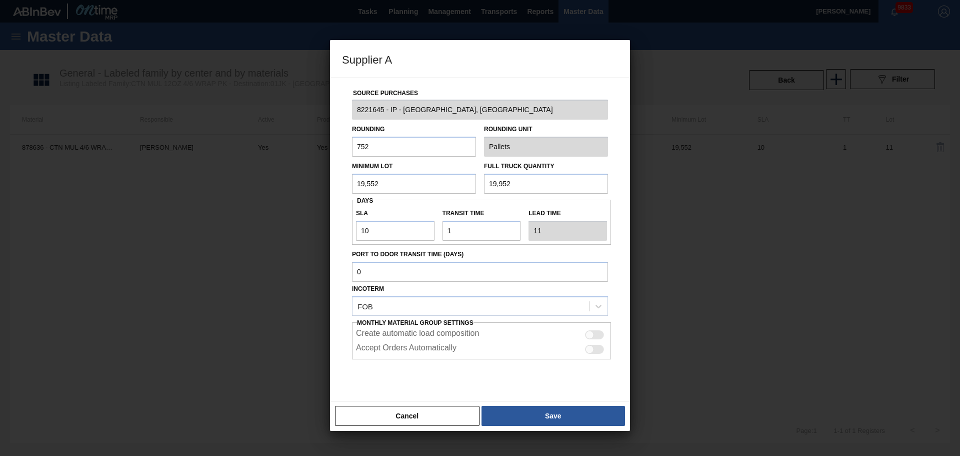
click at [271, 191] on div "Supplier A Source Purchases 8221645 - IP - [GEOGRAPHIC_DATA], [GEOGRAPHIC_DATA]…" at bounding box center [480, 228] width 960 height 456
click at [390, 179] on input "19,552" at bounding box center [414, 184] width 124 height 20
drag, startPoint x: 361, startPoint y: 184, endPoint x: 240, endPoint y: 186, distance: 121.1
click at [243, 186] on div "Supplier A Source Purchases 8221645 - IP - [GEOGRAPHIC_DATA], [GEOGRAPHIC_DATA]…" at bounding box center [480, 228] width 960 height 456
click at [390, 179] on input "19,552" at bounding box center [414, 184] width 124 height 20
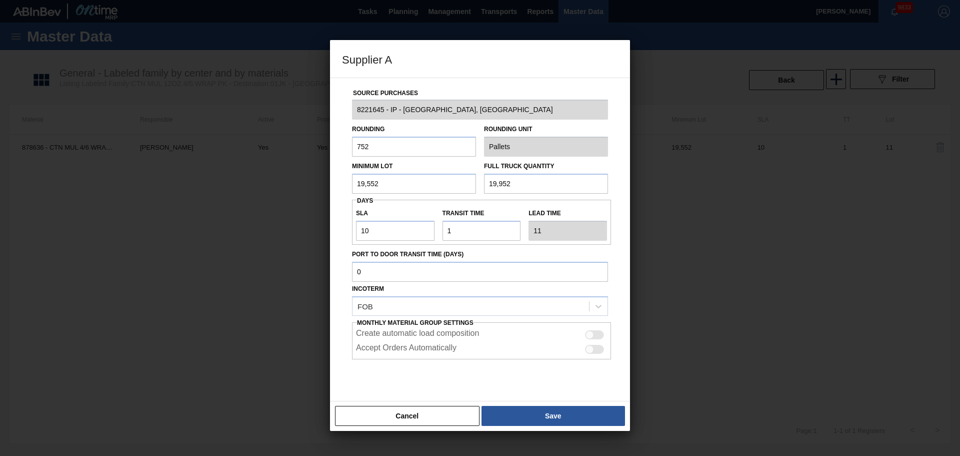
drag, startPoint x: 394, startPoint y: 181, endPoint x: 324, endPoint y: 182, distance: 70.0
click at [324, 182] on div "Supplier A Source Purchases 8221645 - IP - [GEOGRAPHIC_DATA], [GEOGRAPHIC_DATA]…" at bounding box center [480, 228] width 960 height 456
click at [400, 185] on input "19,552" at bounding box center [414, 184] width 124 height 20
click at [396, 183] on input "19,552" at bounding box center [414, 184] width 124 height 20
click at [320, 191] on div "Supplier A Source Purchases 8221645 - IP - [GEOGRAPHIC_DATA], [GEOGRAPHIC_DATA]…" at bounding box center [480, 228] width 960 height 456
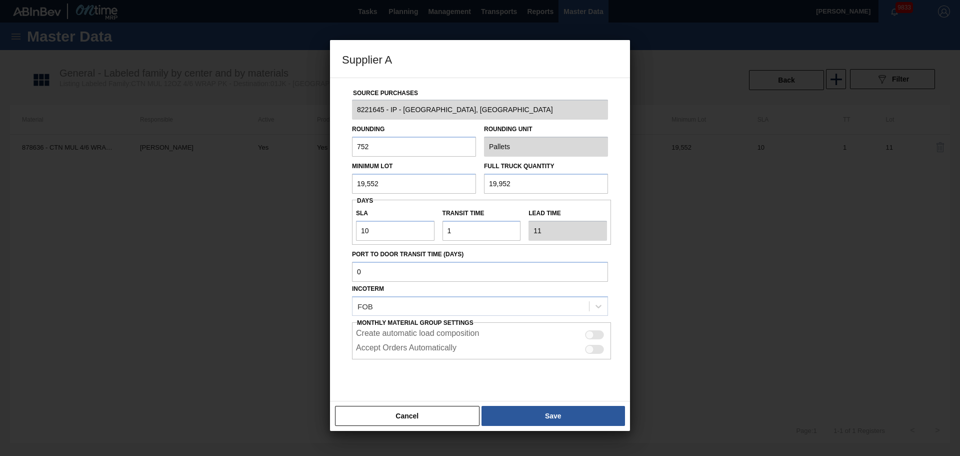
drag, startPoint x: 396, startPoint y: 147, endPoint x: 317, endPoint y: 151, distance: 79.6
click at [318, 151] on div "Supplier A Source Purchases 8221645 - IP - [GEOGRAPHIC_DATA], [GEOGRAPHIC_DATA]…" at bounding box center [480, 228] width 960 height 456
click at [353, 184] on input "19,552" at bounding box center [414, 184] width 124 height 20
click at [351, 185] on div "Minimum Lot 19,552" at bounding box center [414, 176] width 132 height 35
click at [407, 194] on div "Source Purchases 8221645 - IP - [GEOGRAPHIC_DATA], [GEOGRAPHIC_DATA] Rounding 7…" at bounding box center [480, 243] width 276 height 331
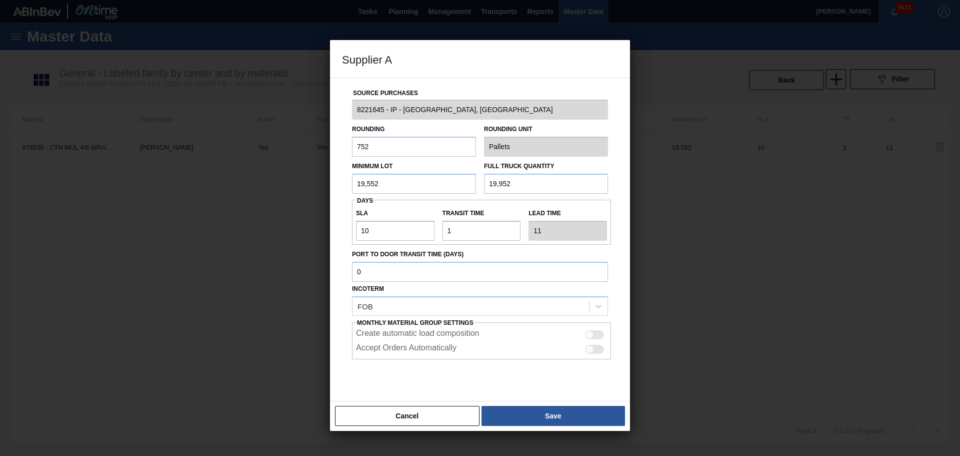
click at [388, 181] on input "19,552" at bounding box center [414, 184] width 124 height 20
click at [378, 142] on input "752" at bounding box center [414, 147] width 124 height 20
drag, startPoint x: 563, startPoint y: 184, endPoint x: 423, endPoint y: 175, distance: 140.4
click at [423, 175] on div "Minimum Lot 19,552 Full Truck Quantity 19,952" at bounding box center [480, 175] width 264 height 37
drag, startPoint x: 537, startPoint y: 183, endPoint x: 556, endPoint y: 184, distance: 19.1
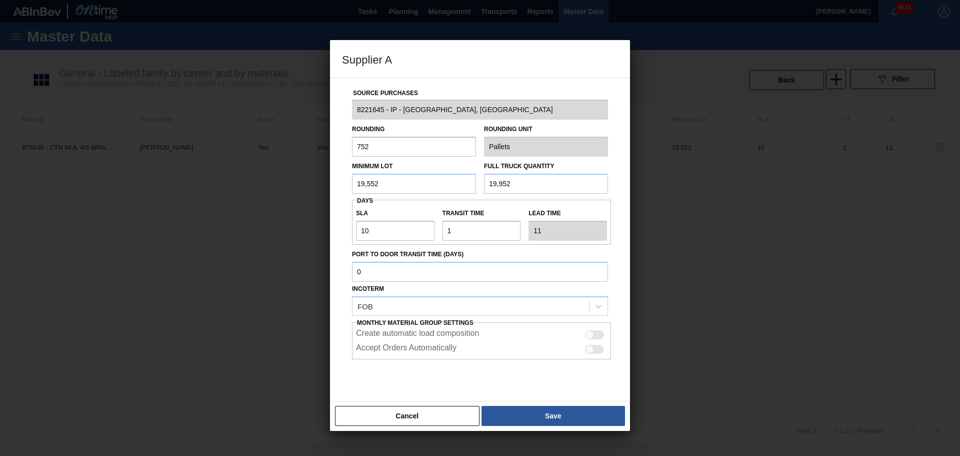
click at [537, 182] on input "19,952" at bounding box center [546, 184] width 124 height 20
click at [591, 182] on input "19,952" at bounding box center [546, 184] width 124 height 20
drag, startPoint x: 525, startPoint y: 183, endPoint x: 402, endPoint y: 184, distance: 122.6
click at [403, 185] on div "Minimum Lot 19,552 Full Truck Quantity 19,952" at bounding box center [480, 175] width 264 height 37
type input "19,552"
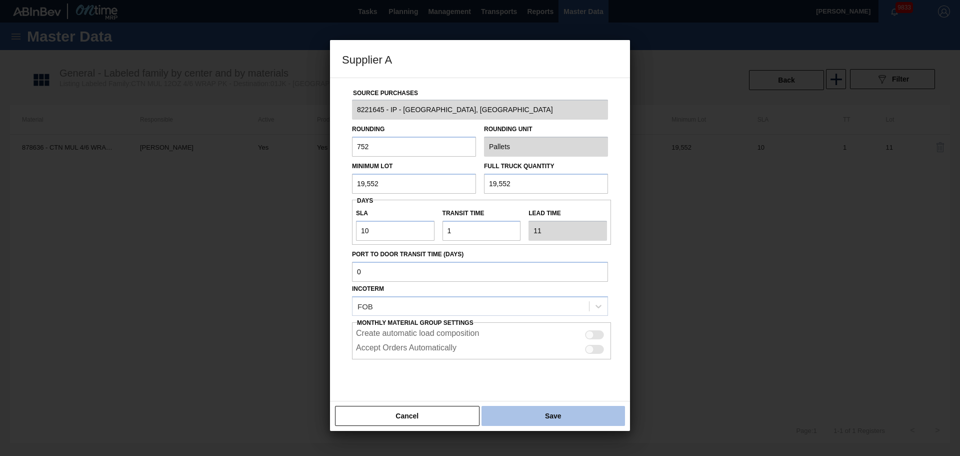
click at [556, 416] on button "Save" at bounding box center [554, 416] width 144 height 20
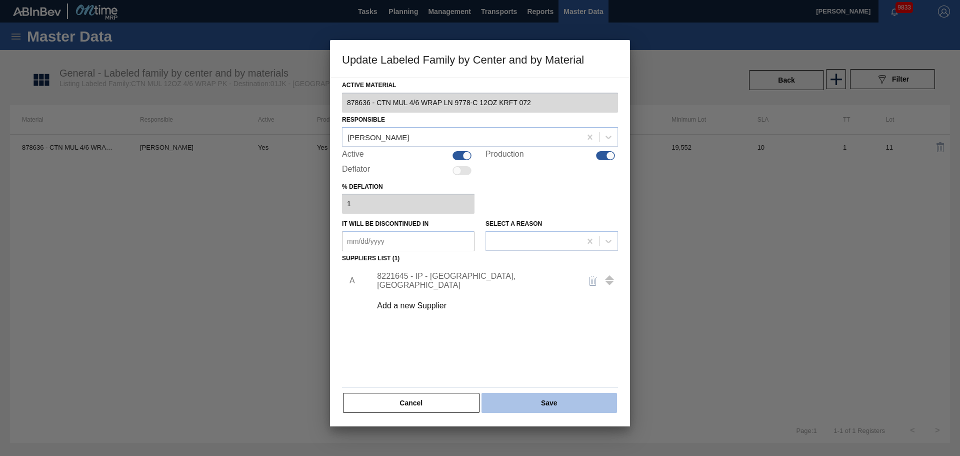
click at [555, 406] on button "Save" at bounding box center [550, 403] width 136 height 20
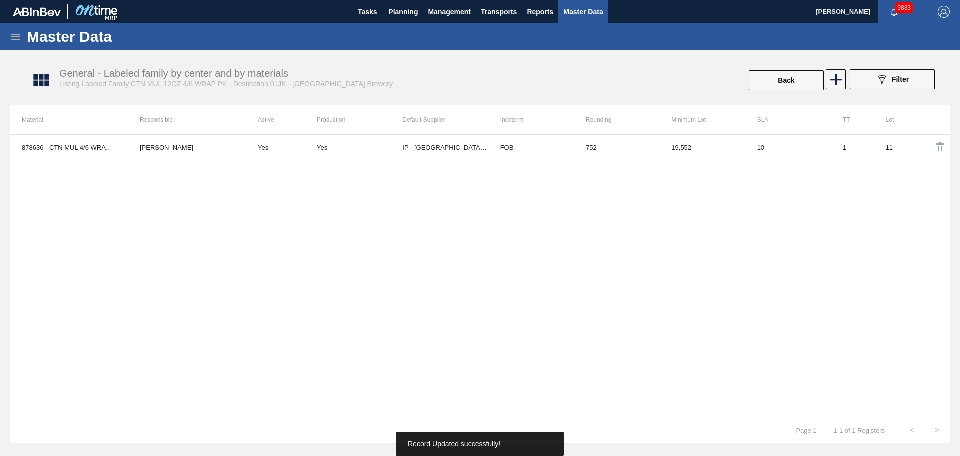
click at [516, 274] on div "878636 - CTN MUL 4/6 WRAP LN 9778-C 12OZ KRFT 072 [PERSON_NAME] Yes Yes IP - [G…" at bounding box center [480, 276] width 940 height 284
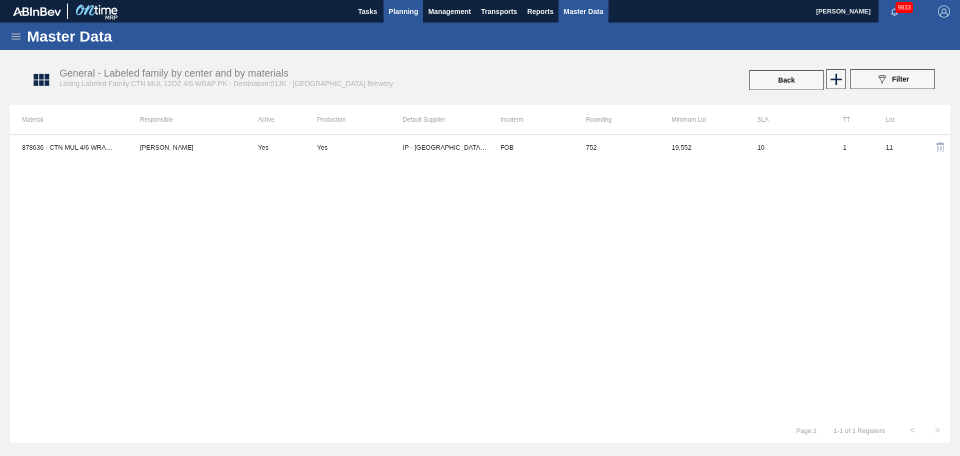
click at [407, 12] on span "Planning" at bounding box center [404, 12] width 30 height 12
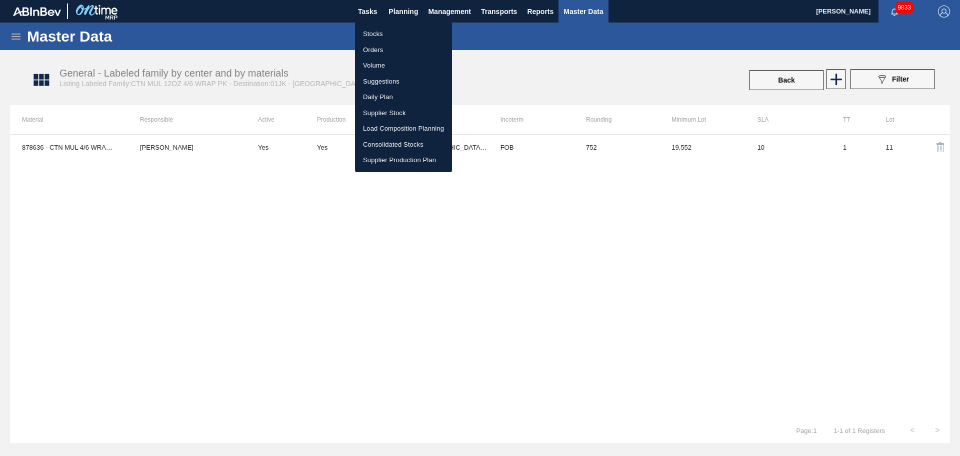
drag, startPoint x: 734, startPoint y: 147, endPoint x: 644, endPoint y: 135, distance: 90.3
click at [731, 148] on div at bounding box center [480, 228] width 960 height 456
click at [644, 135] on div "Stocks Orders Volume Suggestions Daily Plan Supplier Stock Load Composition Pla…" at bounding box center [480, 228] width 960 height 456
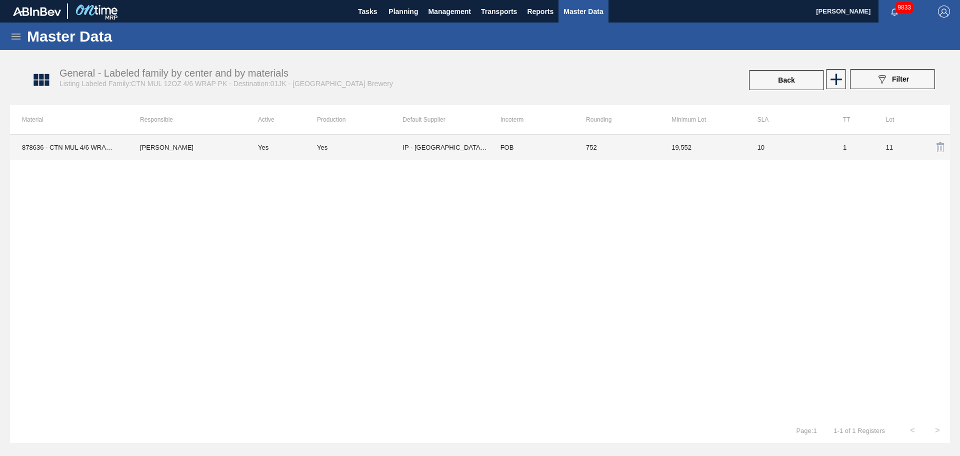
click at [669, 144] on td "19,552" at bounding box center [703, 147] width 86 height 25
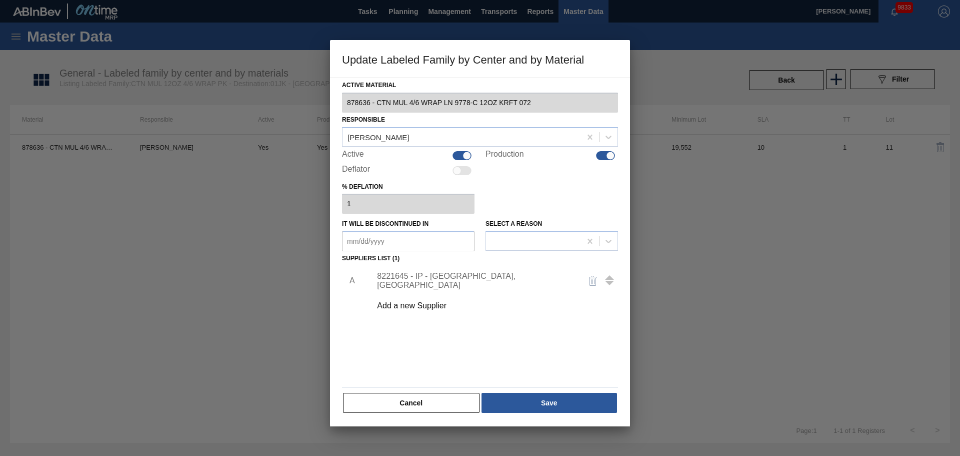
click at [448, 280] on div "8221645 - IP - [GEOGRAPHIC_DATA], [GEOGRAPHIC_DATA]" at bounding box center [475, 281] width 196 height 18
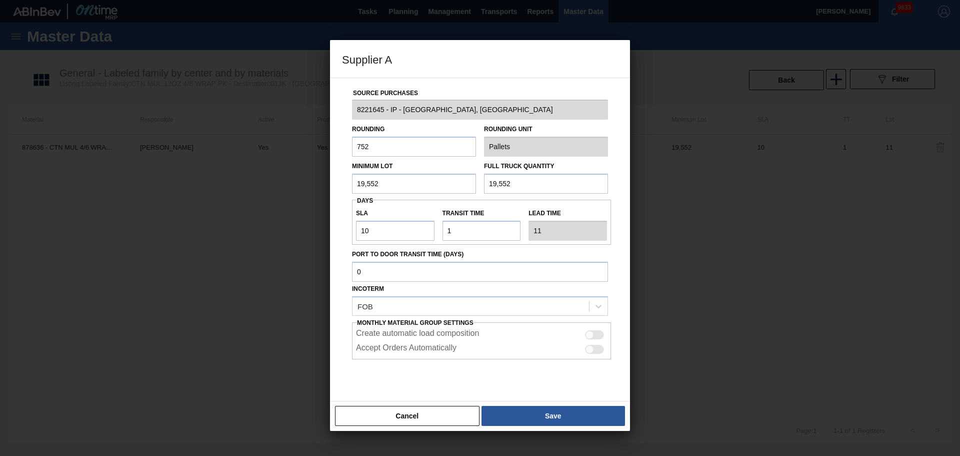
click at [541, 413] on button "Save" at bounding box center [554, 416] width 144 height 20
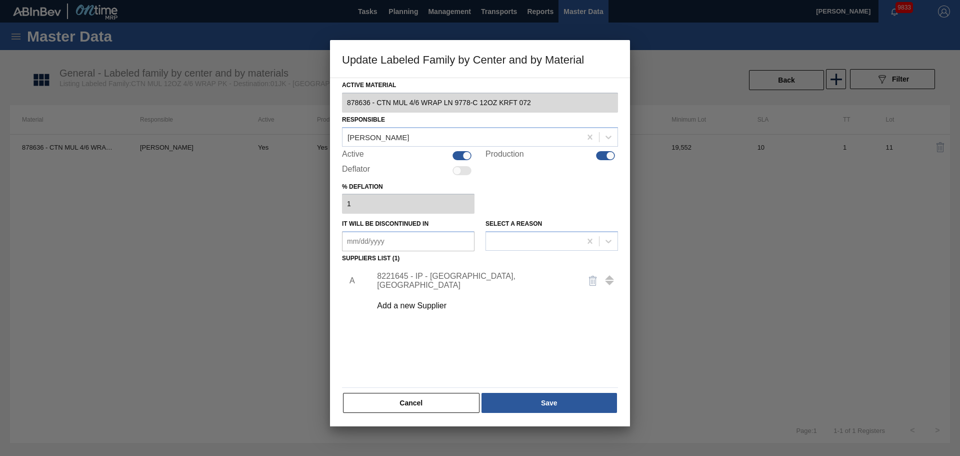
click at [446, 420] on div "Active Material 878636 - CTN MUL 4/6 WRAP LN 9778-C 12OZ KRFT 072 Responsible […" at bounding box center [480, 252] width 300 height 349
click at [435, 405] on button "Cancel" at bounding box center [411, 403] width 137 height 20
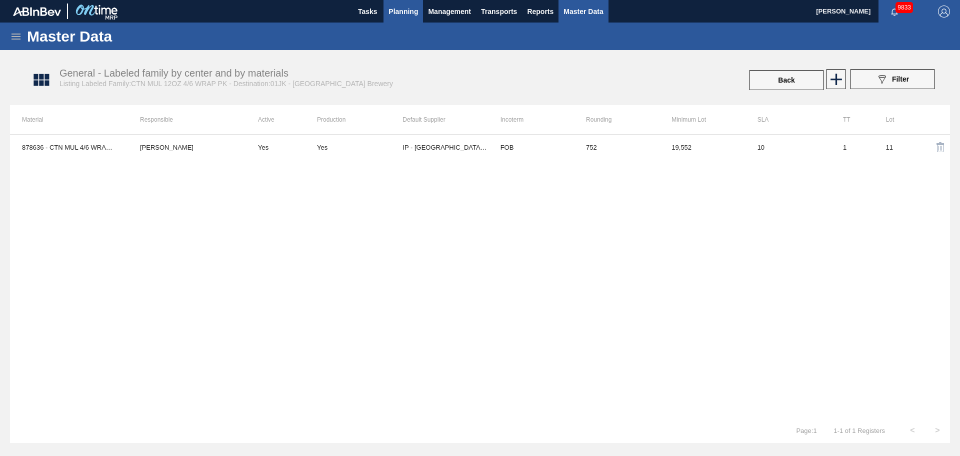
click at [402, 8] on span "Planning" at bounding box center [404, 12] width 30 height 12
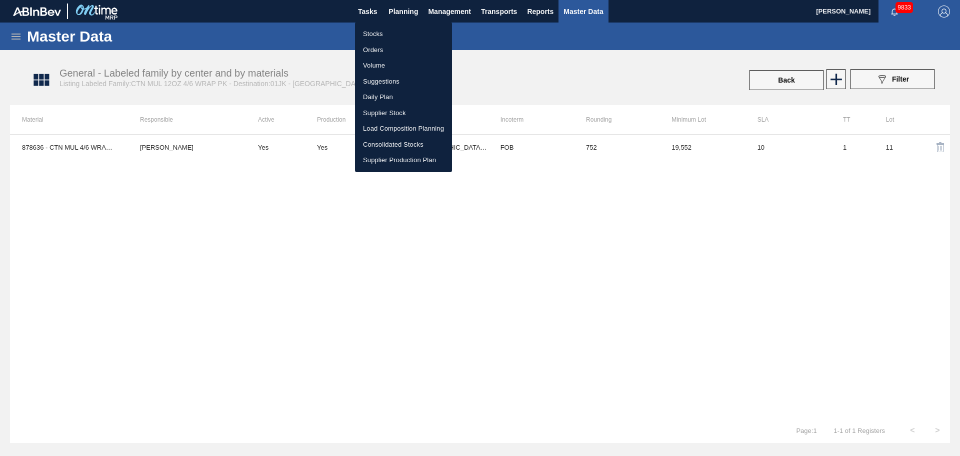
click at [390, 26] on ul "Stocks Orders Volume Suggestions Daily Plan Supplier Stock Load Composition Pla…" at bounding box center [403, 97] width 97 height 150
drag, startPoint x: 384, startPoint y: 35, endPoint x: 380, endPoint y: 41, distance: 7.9
click at [384, 35] on li "Stocks" at bounding box center [403, 34] width 97 height 16
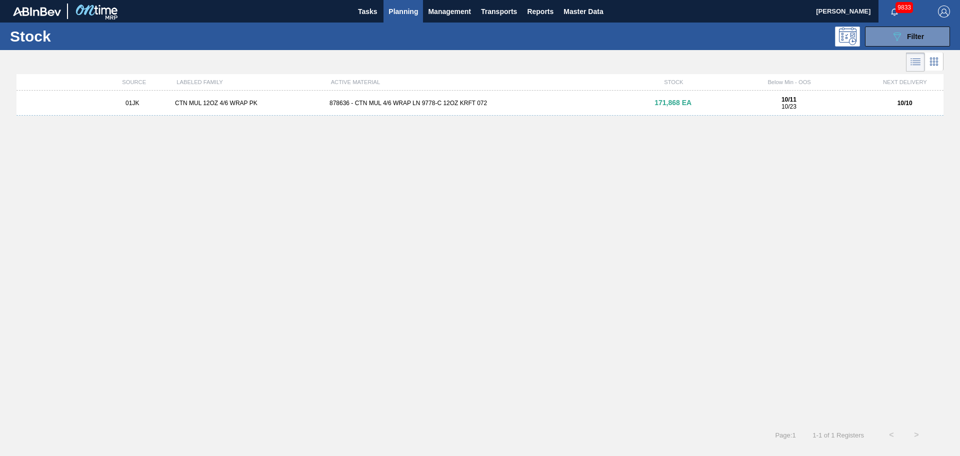
click at [329, 105] on div "878636 - CTN MUL 4/6 WRAP LN 9778-C 12OZ KRFT 072" at bounding box center [480, 103] width 309 height 7
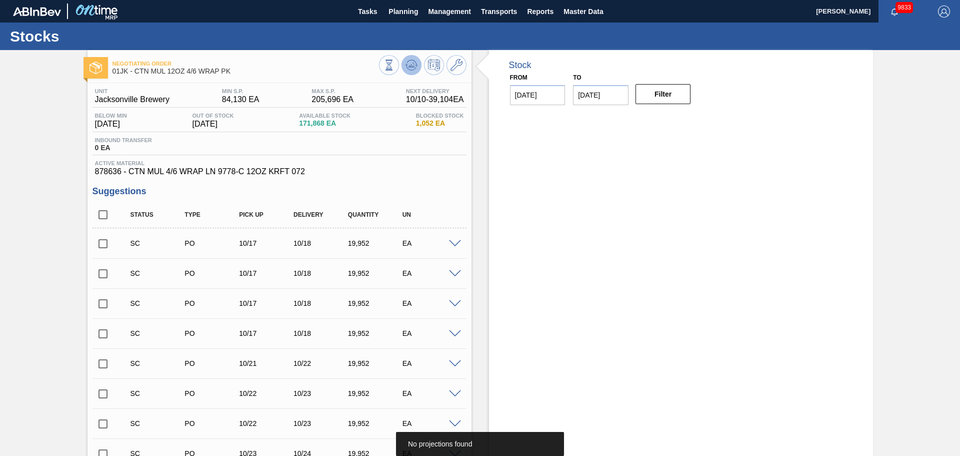
click at [408, 57] on button at bounding box center [412, 65] width 20 height 20
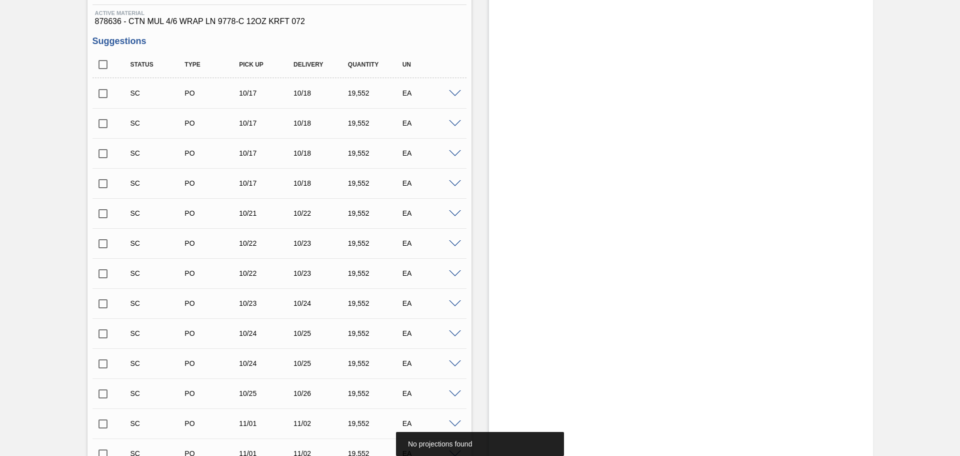
scroll to position [50, 0]
